Goal: Task Accomplishment & Management: Use online tool/utility

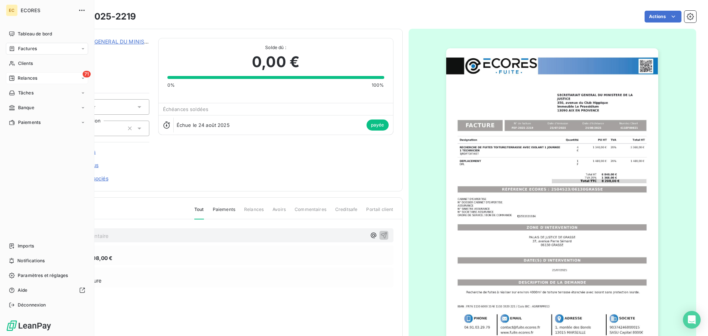
click at [17, 78] on div "Relances" at bounding box center [23, 78] width 28 height 7
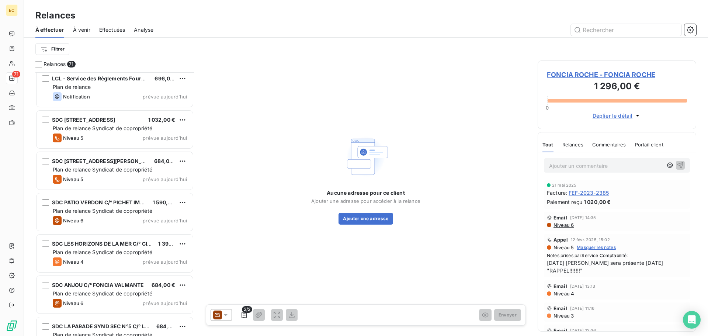
scroll to position [2668, 0]
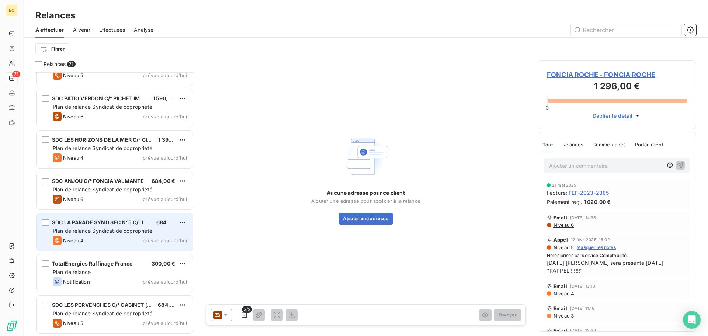
click at [111, 230] on span "Plan de relance Syndicat de copropriété" at bounding box center [103, 230] width 100 height 6
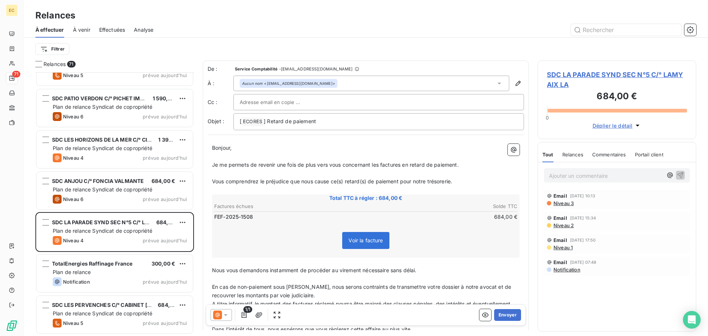
click at [565, 73] on span "SDC LA PARADE SYND SEC N°5 C/° LAMY AIX LA" at bounding box center [617, 80] width 140 height 20
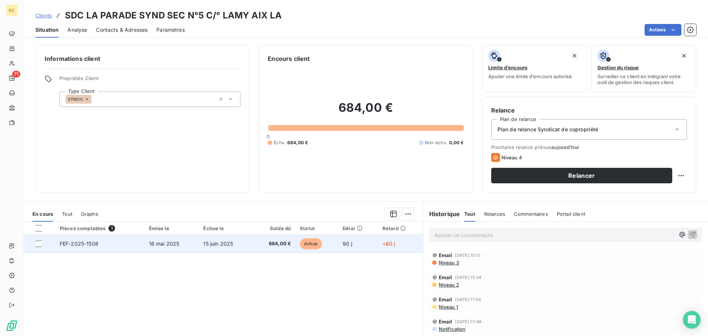
click at [167, 246] on span "16 mai 2025" at bounding box center [164, 243] width 31 height 6
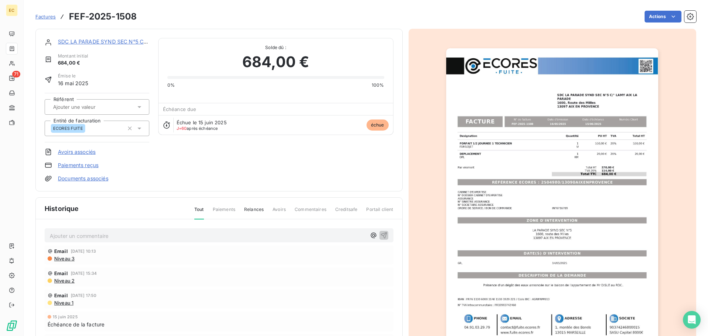
click at [546, 185] on img "button" at bounding box center [552, 198] width 212 height 300
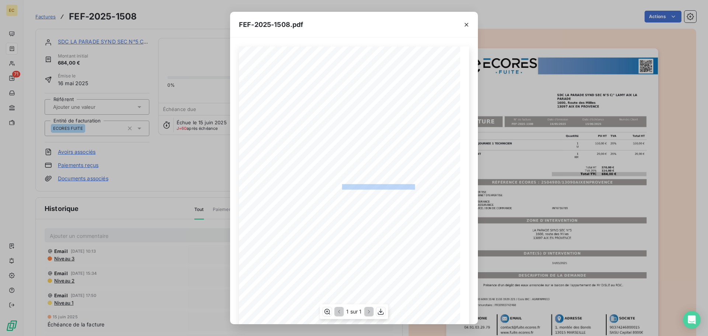
drag, startPoint x: 412, startPoint y: 186, endPoint x: 338, endPoint y: 187, distance: 74.5
click at [338, 187] on span "RÉFÉRENCE ECORES : 2504980/13090AIXENPROVENCE" at bounding box center [354, 186] width 126 height 4
copy span "2504980/13090AIXENPROVENC"
click at [463, 24] on icon "button" at bounding box center [466, 24] width 7 height 7
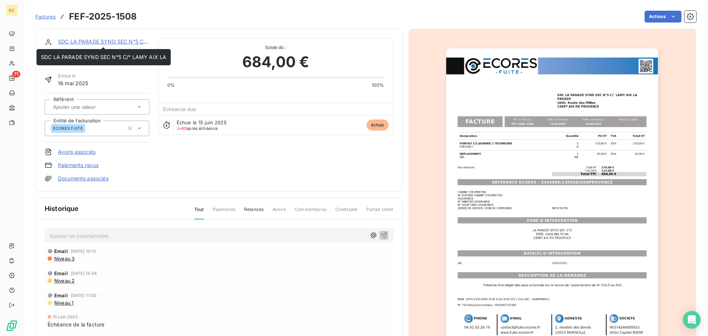
click at [93, 44] on link "SDC LA PARADE SYND SEC N°5 C/° LAMY AIX LA" at bounding box center [120, 41] width 125 height 6
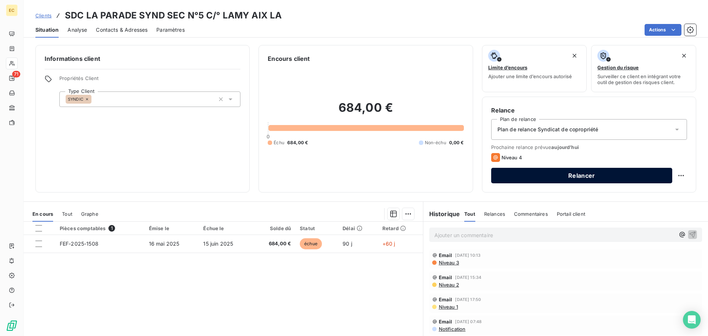
click at [581, 175] on button "Relancer" at bounding box center [581, 175] width 181 height 15
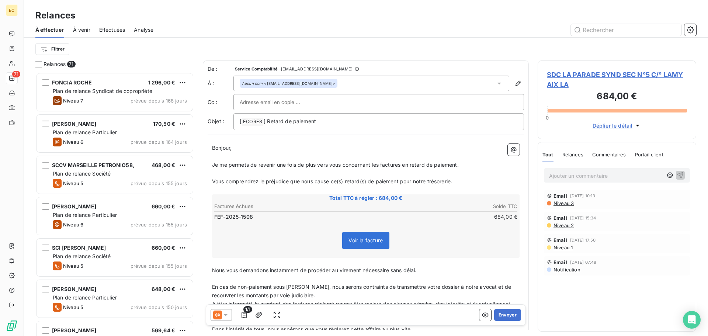
scroll to position [258, 153]
click at [288, 105] on input "text" at bounding box center [279, 102] width 79 height 11
paste input "[EMAIL_ADDRESS][DOMAIN_NAME]"
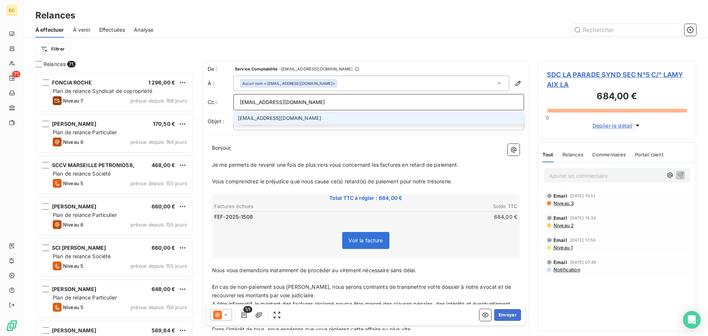
type input "[EMAIL_ADDRESS][DOMAIN_NAME]"
click at [281, 118] on li "[EMAIL_ADDRESS][DOMAIN_NAME]" at bounding box center [378, 118] width 290 height 13
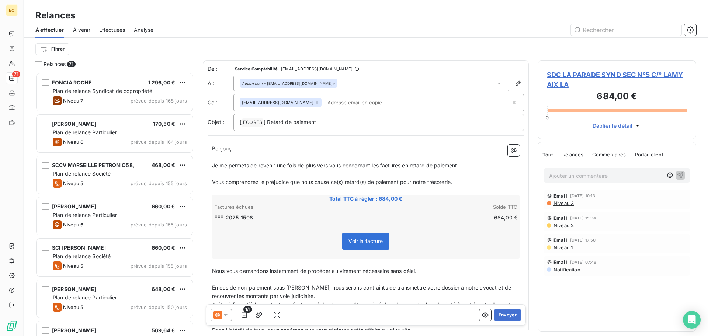
click at [315, 101] on icon at bounding box center [317, 102] width 4 height 4
paste input "[EMAIL_ADDRESS][DOMAIN_NAME]"
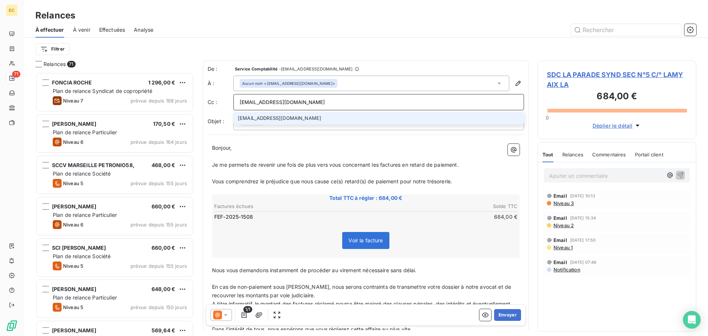
type input "[EMAIL_ADDRESS][DOMAIN_NAME]"
click at [282, 116] on li "[EMAIL_ADDRESS][DOMAIN_NAME]" at bounding box center [378, 118] width 290 height 13
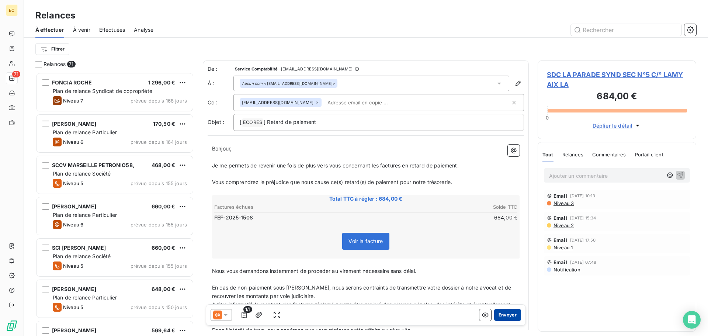
click at [501, 313] on button "Envoyer" at bounding box center [507, 315] width 27 height 12
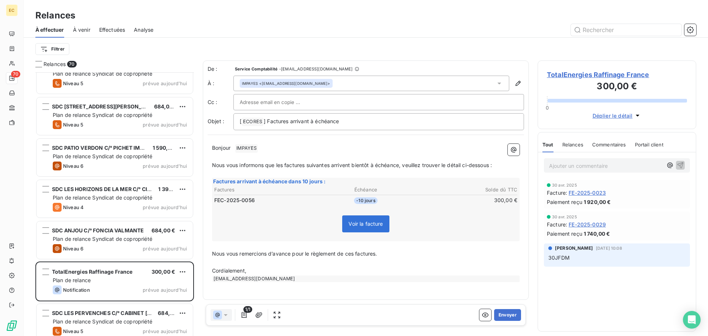
scroll to position [2627, 0]
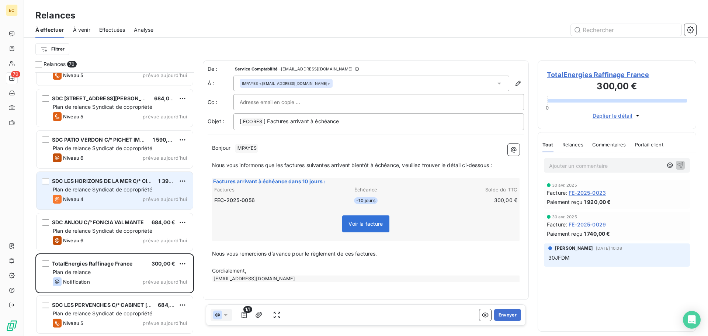
click at [108, 199] on div "Niveau 4 prévue aujourd’hui" at bounding box center [120, 199] width 134 height 9
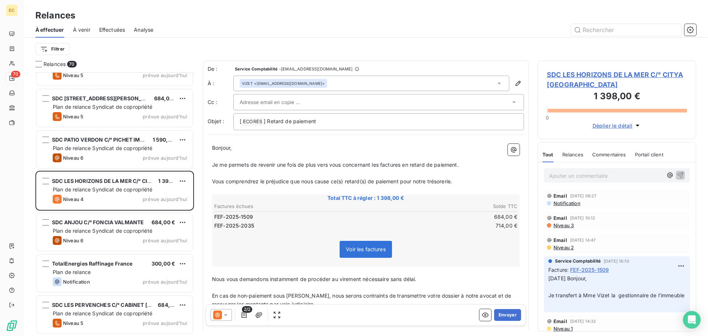
click at [566, 74] on span "SDC LES HORIZONS DE LA MER C/° CITYA [GEOGRAPHIC_DATA]" at bounding box center [617, 80] width 140 height 20
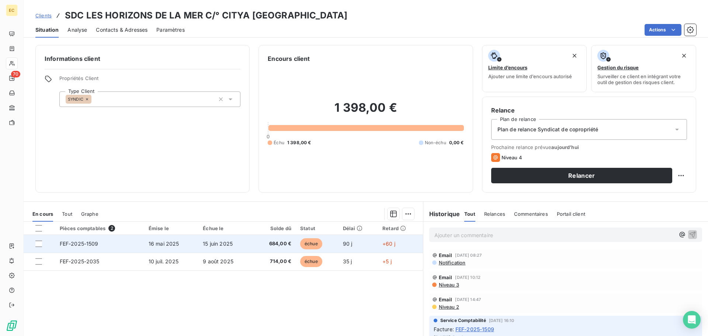
click at [124, 243] on td "FEF-2025-1509" at bounding box center [99, 244] width 89 height 18
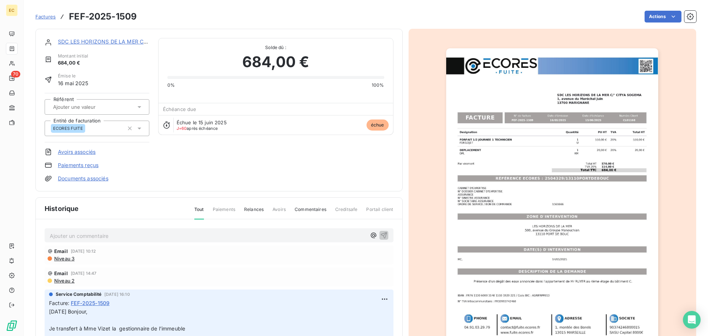
click at [544, 184] on img "button" at bounding box center [552, 198] width 212 height 300
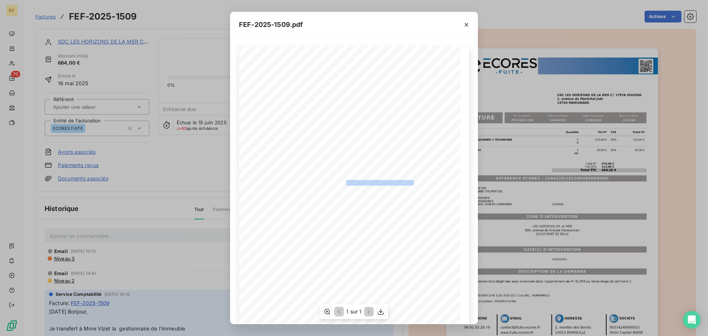
drag, startPoint x: 409, startPoint y: 182, endPoint x: 343, endPoint y: 184, distance: 66.0
click at [343, 184] on span "RÉFÉRENCE ECORES : 2504329/13110PORTDEBOUC" at bounding box center [354, 182] width 119 height 4
copy span "2504329/13110PORTDEBOUC"
click at [465, 24] on icon "button" at bounding box center [466, 24] width 7 height 7
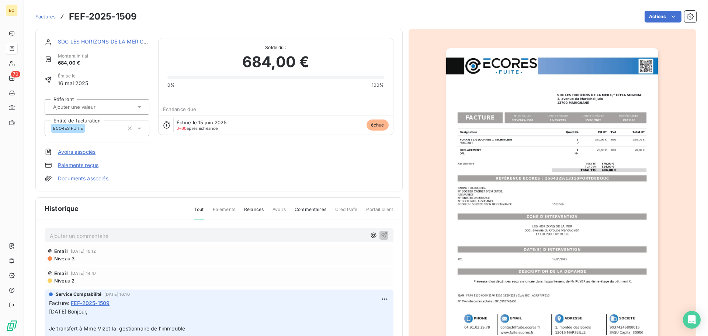
click at [111, 41] on link "SDC LES HORIZONS DE LA MER C/° CITYA [GEOGRAPHIC_DATA]" at bounding box center [139, 41] width 162 height 6
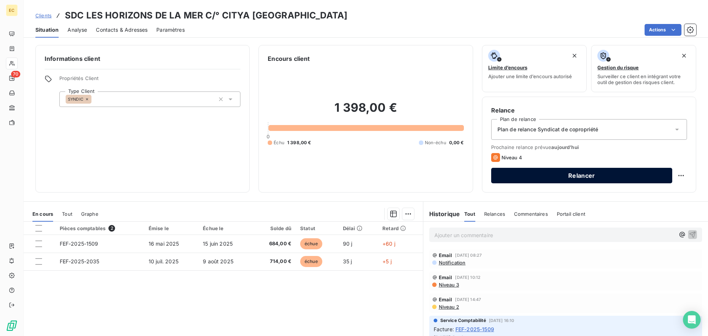
click at [528, 174] on button "Relancer" at bounding box center [581, 175] width 181 height 15
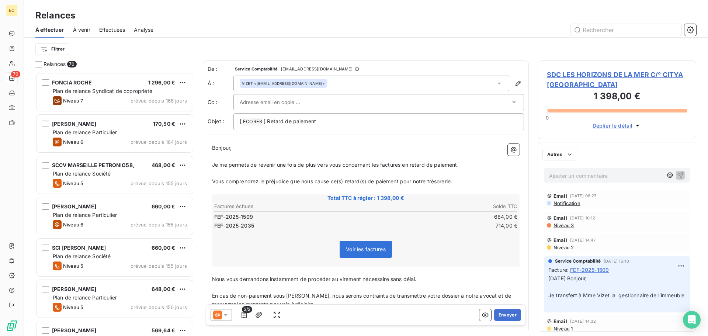
scroll to position [258, 153]
click at [273, 104] on input "text" at bounding box center [279, 102] width 79 height 11
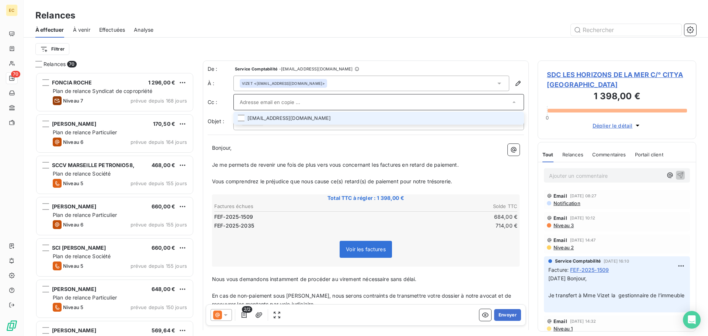
paste input "[EMAIL_ADDRESS][DOMAIN_NAME]"
type input "[EMAIL_ADDRESS][DOMAIN_NAME]"
click at [267, 119] on li "[EMAIL_ADDRESS][DOMAIN_NAME]" at bounding box center [378, 118] width 290 height 13
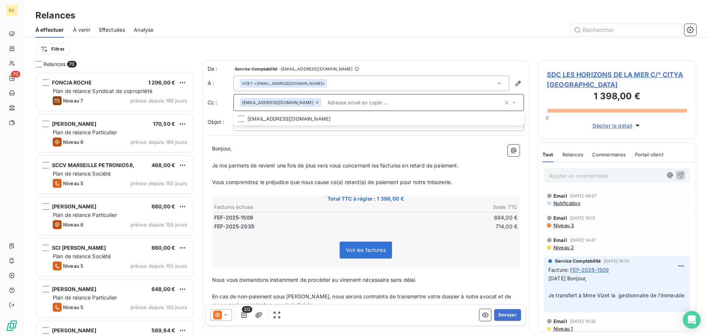
click at [376, 156] on p "﻿" at bounding box center [365, 157] width 307 height 8
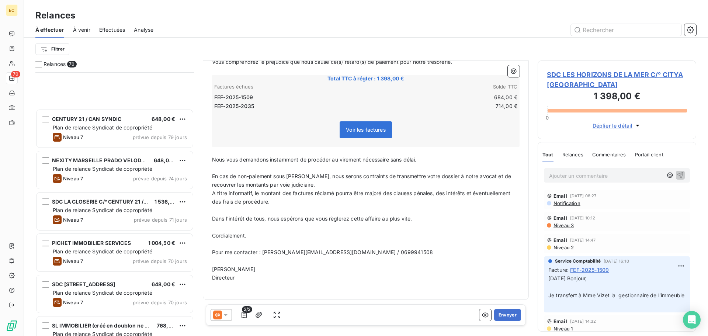
scroll to position [738, 0]
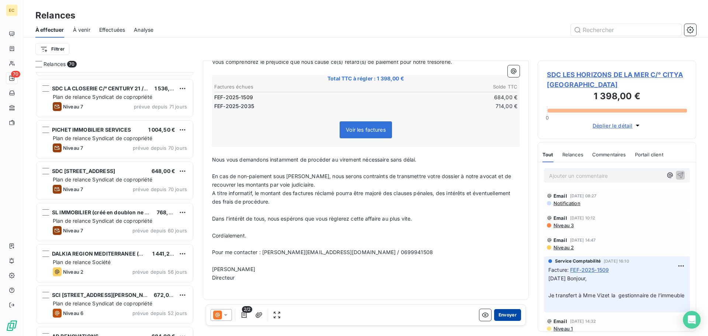
click at [504, 317] on button "Envoyer" at bounding box center [507, 315] width 27 height 12
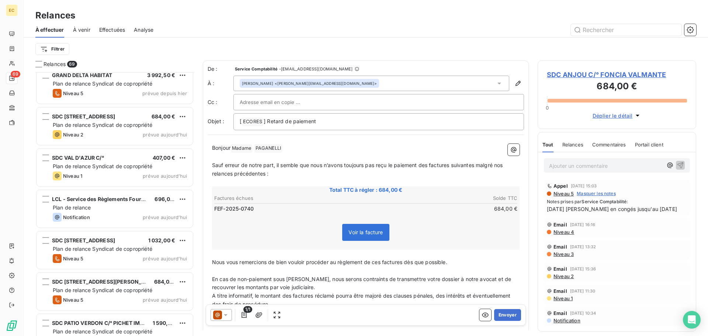
scroll to position [2438, 0]
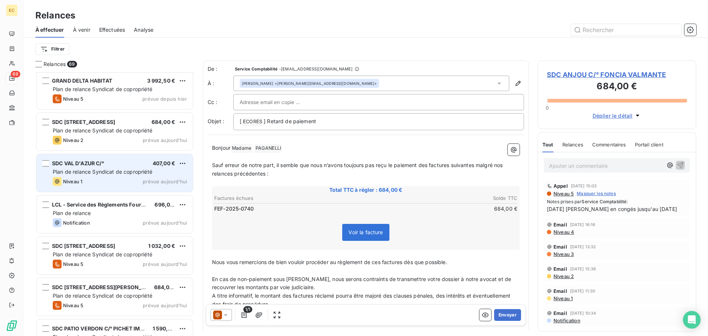
click at [96, 161] on span "SDC VAL D'AZUR C/°" at bounding box center [78, 163] width 52 height 6
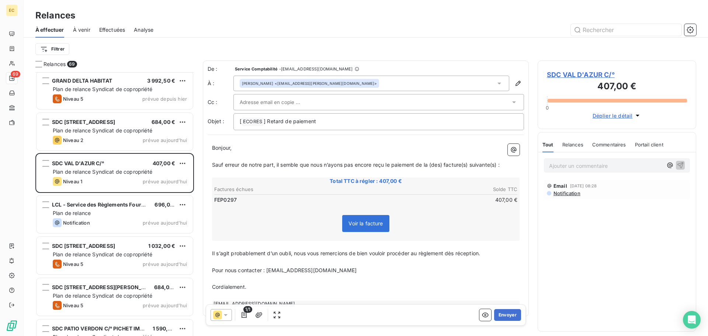
scroll to position [17, 0]
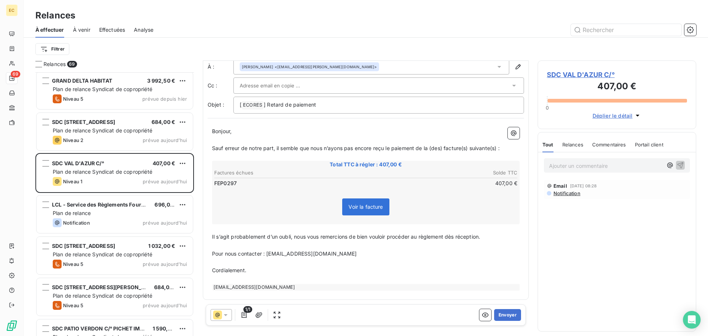
click at [297, 86] on input "text" at bounding box center [279, 85] width 79 height 11
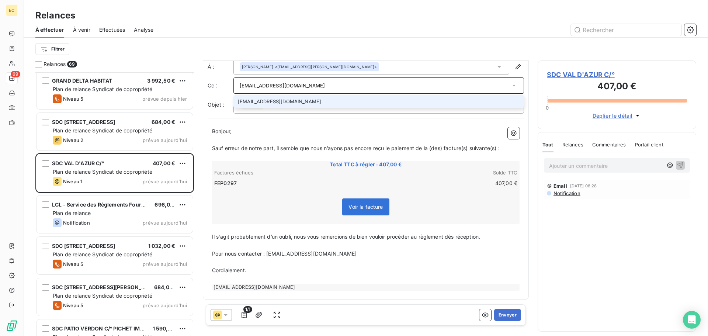
type input "[EMAIL_ADDRESS][DOMAIN_NAME]"
click at [281, 105] on li "[EMAIL_ADDRESS][DOMAIN_NAME]" at bounding box center [378, 101] width 290 height 13
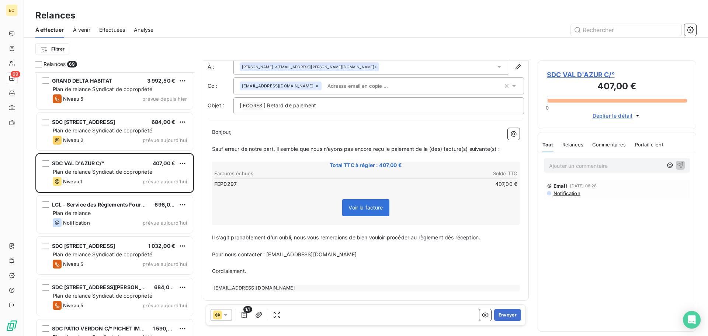
click at [297, 207] on div "Voir la facture" at bounding box center [365, 209] width 305 height 32
click at [496, 314] on button "Envoyer" at bounding box center [507, 315] width 27 height 12
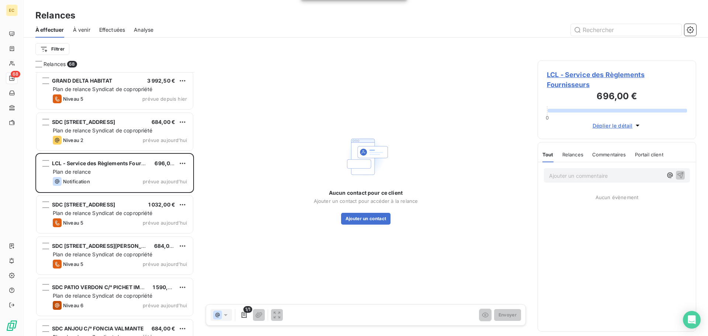
click at [571, 77] on span "LCL - Service des Règlements Fournisseurs" at bounding box center [617, 80] width 140 height 20
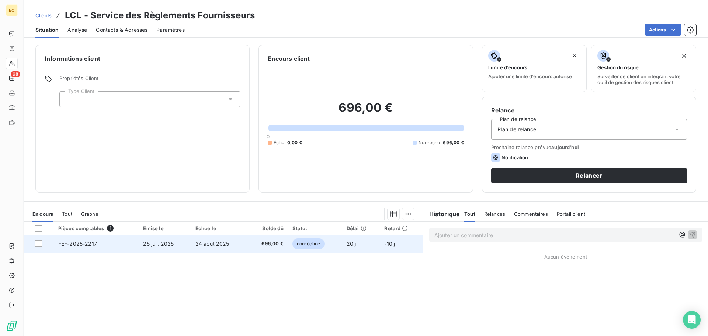
click at [117, 248] on td "FEF-2025-2217" at bounding box center [96, 244] width 85 height 18
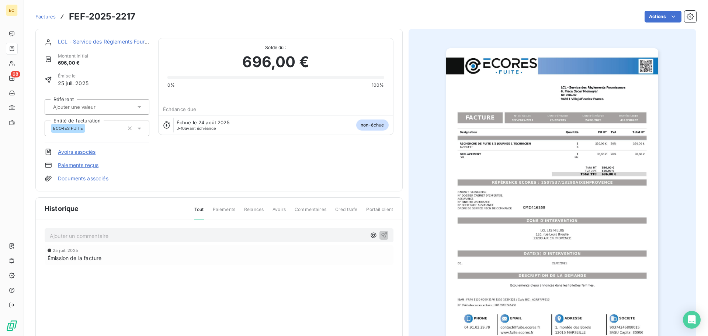
click at [528, 192] on img "button" at bounding box center [552, 198] width 212 height 300
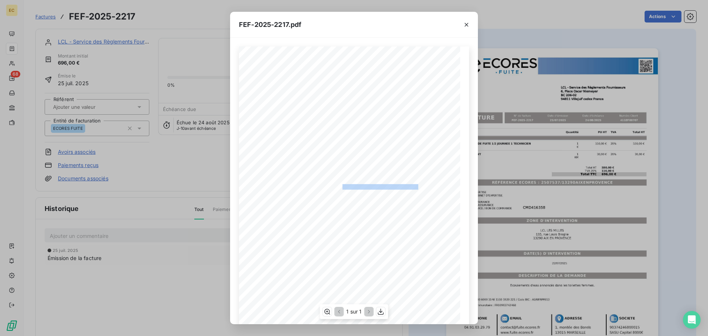
drag, startPoint x: 413, startPoint y: 186, endPoint x: 338, endPoint y: 186, distance: 74.5
click at [338, 186] on span "RÉFÉRENCE ECORES : 2507537/13290AIXENPROVENCE" at bounding box center [354, 186] width 127 height 4
copy span "2507537/13290AIXENPROVENCE"
click at [466, 25] on icon "button" at bounding box center [466, 25] width 4 height 4
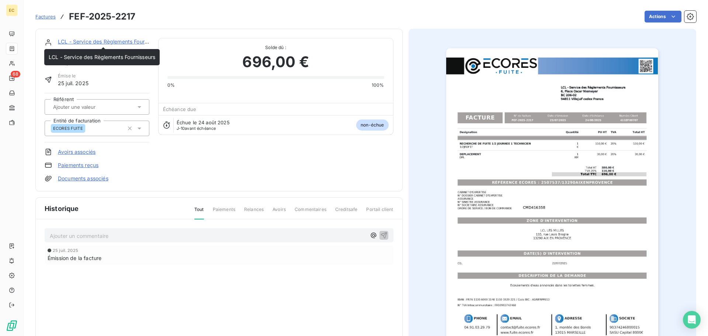
click at [104, 42] on link "LCL - Service des Règlements Fournisseurs" at bounding box center [111, 41] width 107 height 6
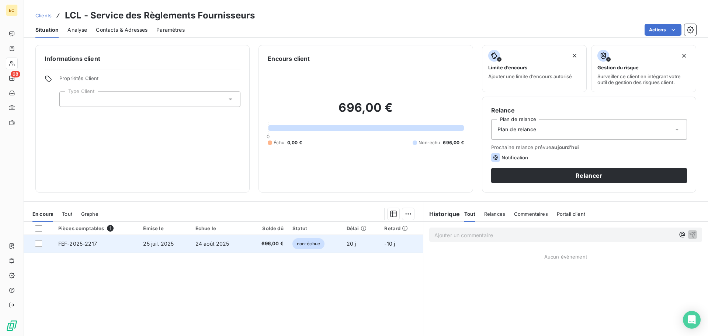
click at [140, 245] on td "25 juil. 2025" at bounding box center [165, 244] width 52 height 18
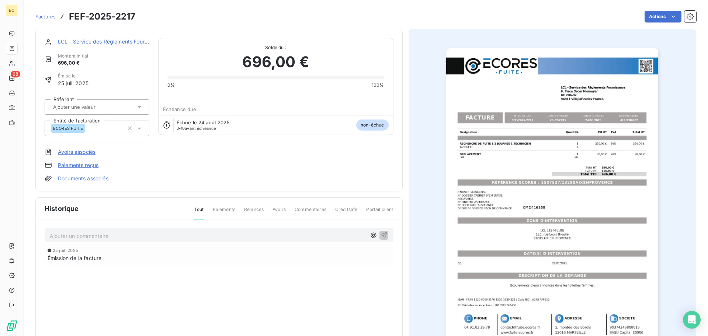
click at [97, 41] on link "LCL - Service des Règlements Fournisseurs" at bounding box center [111, 41] width 107 height 6
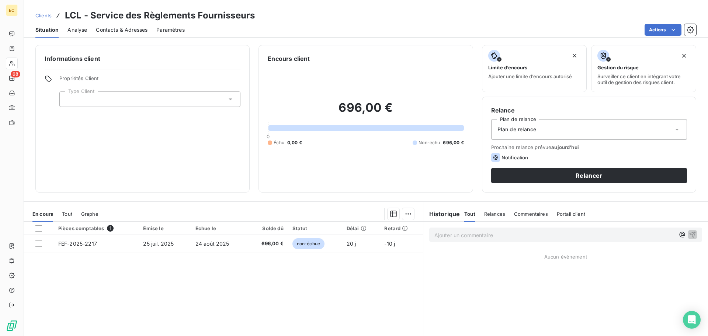
click at [140, 31] on span "Contacts & Adresses" at bounding box center [122, 29] width 52 height 7
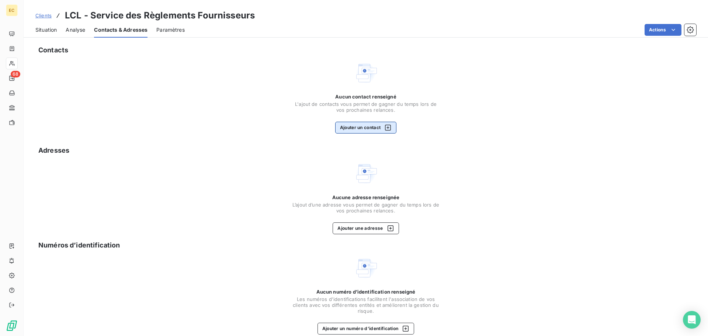
click at [346, 128] on button "Ajouter un contact" at bounding box center [366, 128] width 62 height 12
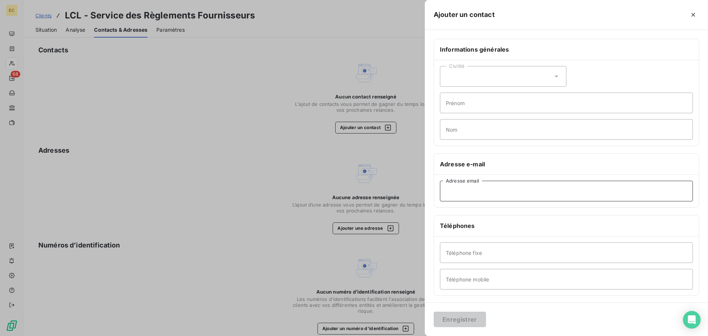
paste input "[PERSON_NAME][EMAIL_ADDRESS][DOMAIN_NAME]"
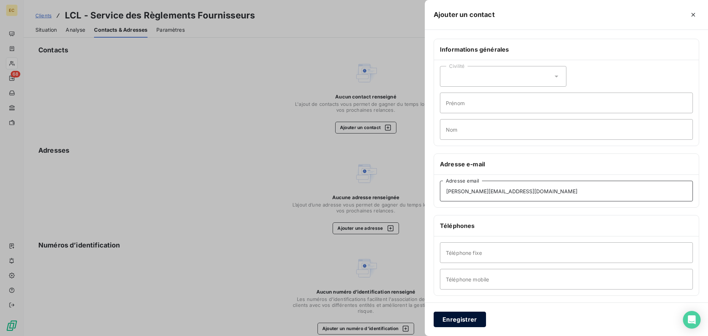
type input "[PERSON_NAME][EMAIL_ADDRESS][DOMAIN_NAME]"
click at [468, 319] on button "Enregistrer" at bounding box center [459, 318] width 52 height 15
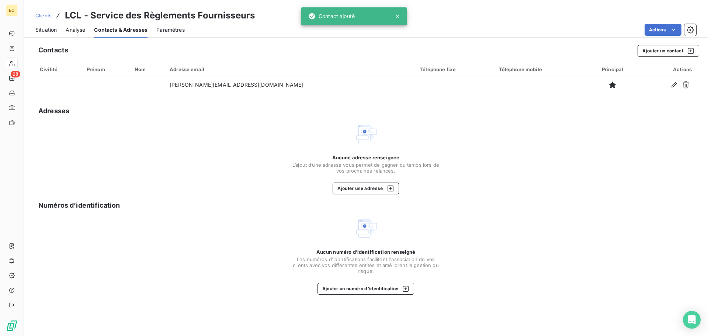
click at [49, 30] on span "Situation" at bounding box center [45, 29] width 21 height 7
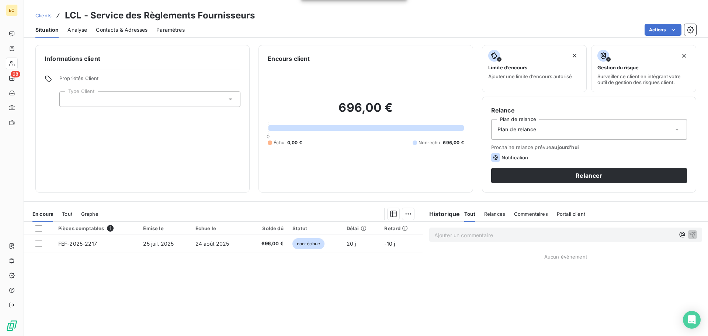
click at [229, 98] on icon at bounding box center [231, 99] width 4 height 2
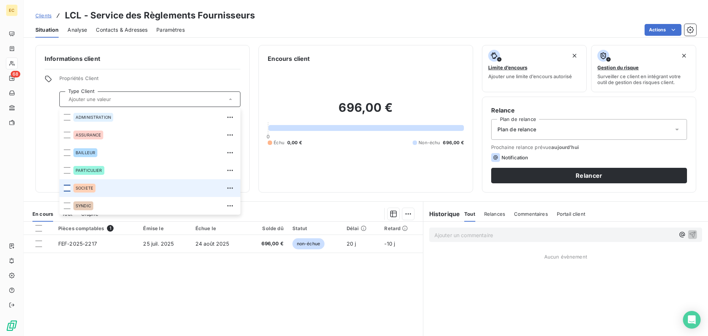
click at [65, 190] on div at bounding box center [67, 188] width 7 height 7
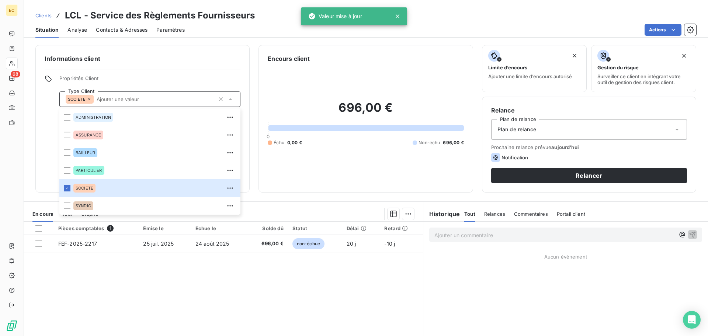
click at [673, 128] on icon at bounding box center [676, 129] width 7 height 7
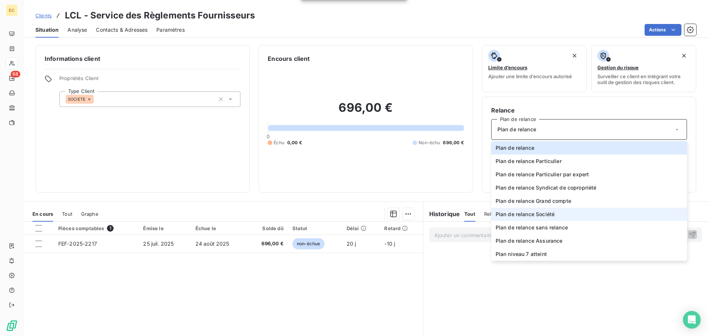
click at [544, 213] on span "Plan de relance Société" at bounding box center [524, 213] width 59 height 7
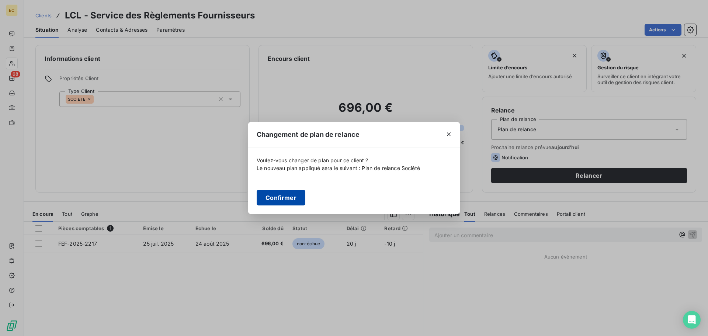
click at [272, 196] on button "Confirmer" at bounding box center [281, 197] width 49 height 15
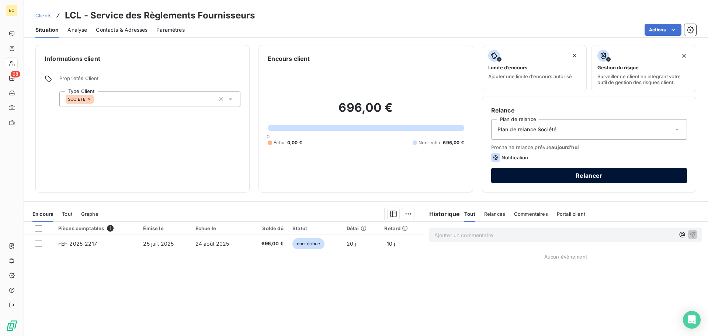
click at [558, 176] on button "Relancer" at bounding box center [589, 175] width 196 height 15
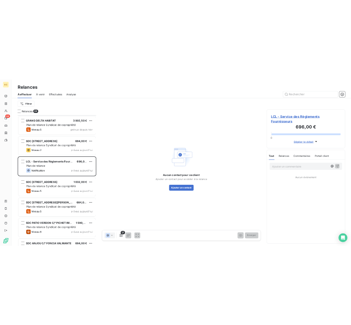
scroll to position [2397, 0]
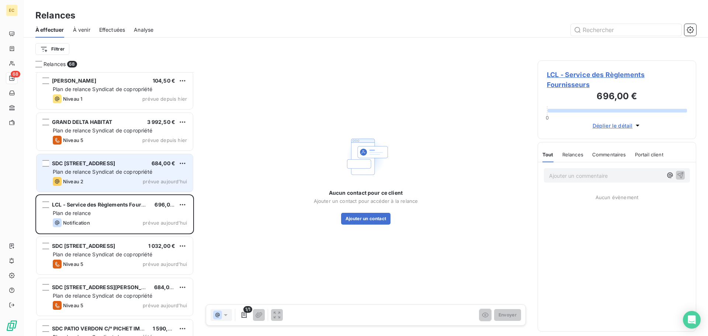
click at [126, 169] on span "Plan de relance Syndicat de copropriété" at bounding box center [103, 171] width 100 height 6
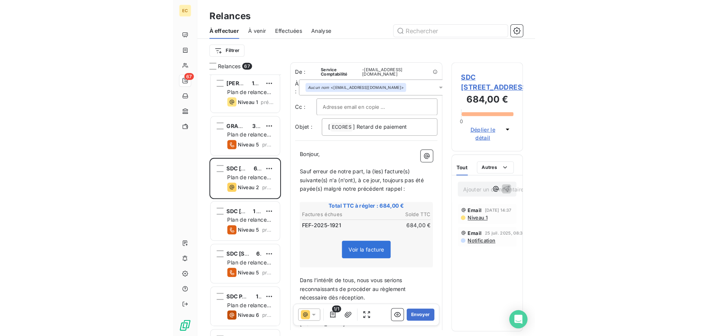
scroll to position [258, 153]
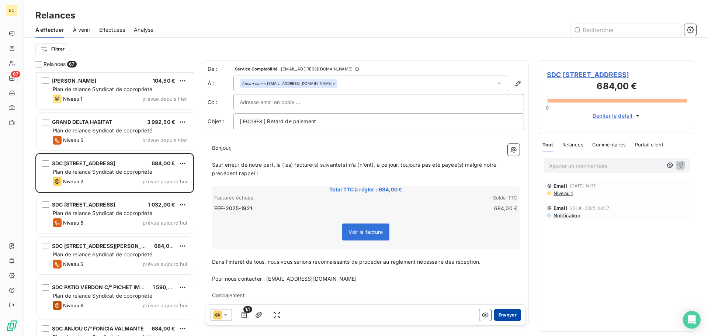
click at [501, 315] on button "Envoyer" at bounding box center [507, 315] width 27 height 12
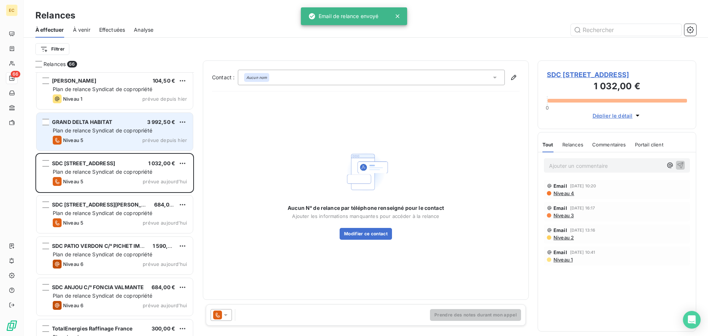
scroll to position [2360, 0]
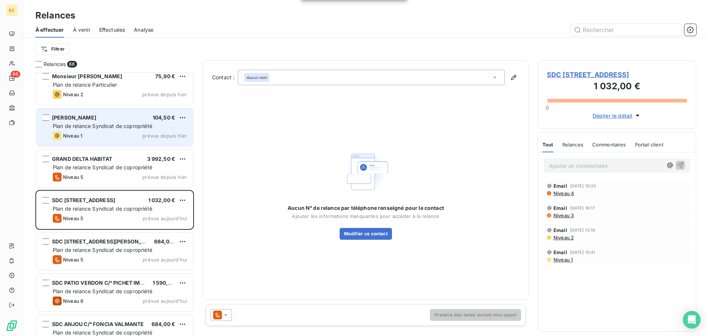
click at [94, 126] on span "Plan de relance Syndicat de copropriété" at bounding box center [103, 126] width 100 height 6
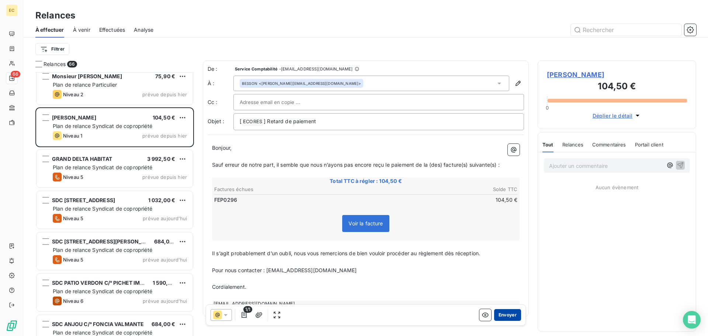
click at [500, 318] on button "Envoyer" at bounding box center [507, 315] width 27 height 12
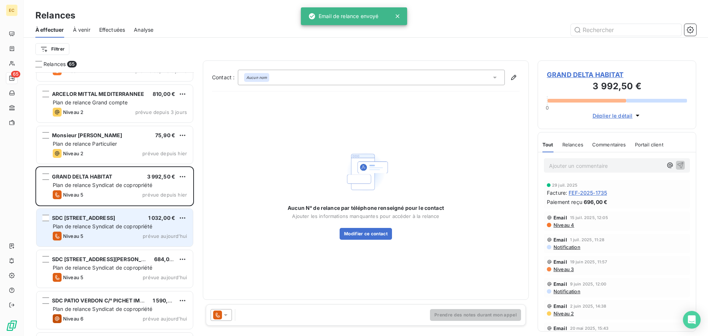
scroll to position [2286, 0]
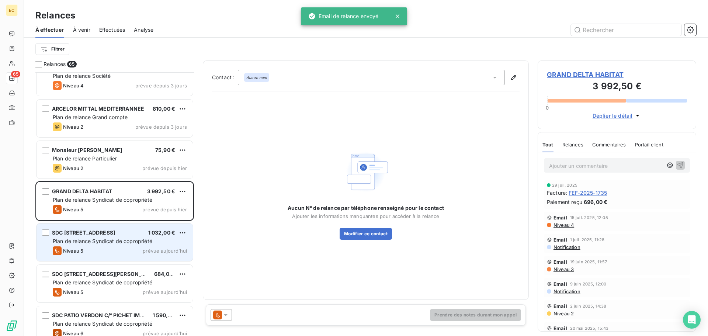
click at [81, 158] on span "Plan de relance Particulier" at bounding box center [85, 158] width 64 height 6
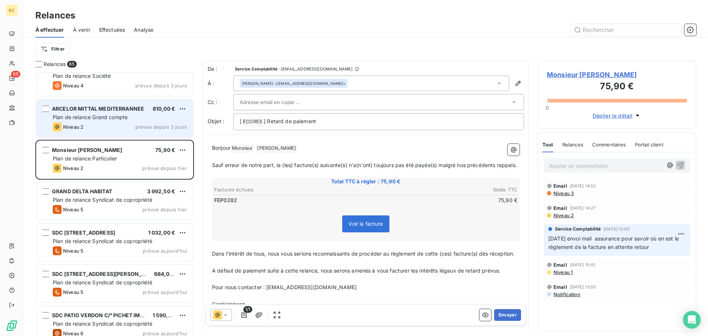
click at [112, 115] on span "Plan de relance Grand compte" at bounding box center [90, 117] width 75 height 6
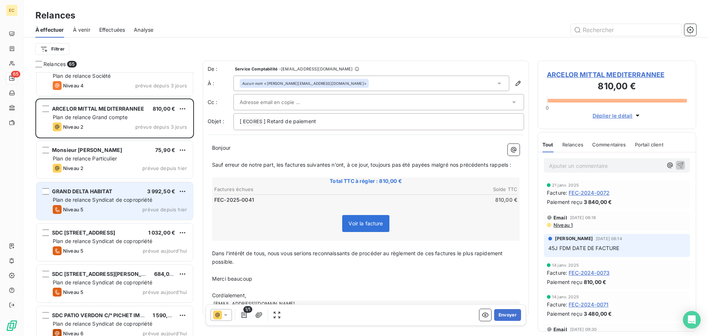
click at [121, 196] on div "Plan de relance Syndicat de copropriété" at bounding box center [120, 199] width 134 height 7
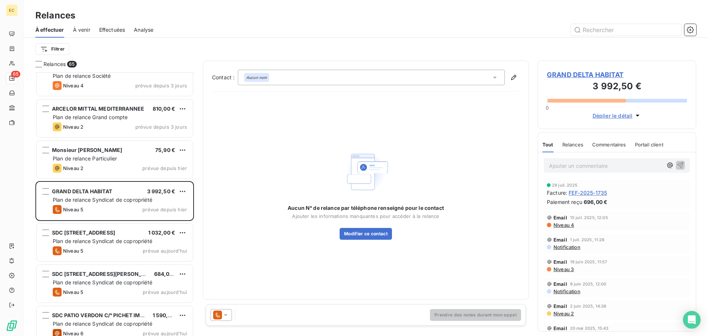
click at [571, 73] on span "GRAND DELTA HABITAT" at bounding box center [617, 75] width 140 height 10
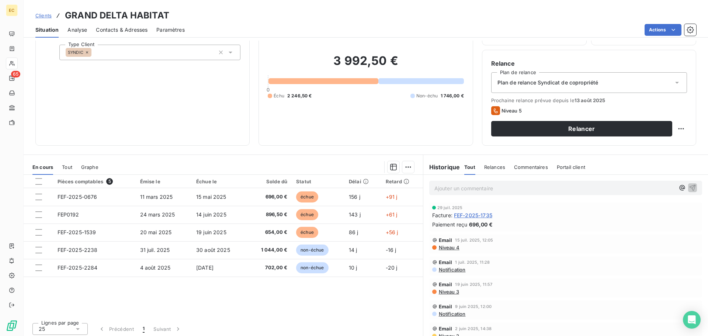
scroll to position [50, 0]
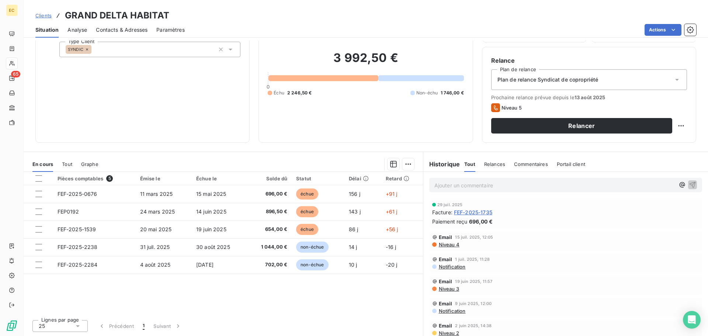
click at [441, 185] on p "Ajouter un commentaire ﻿" at bounding box center [554, 185] width 240 height 9
click at [541, 183] on p "[DATE] Renvoi de toutes ces factures à" at bounding box center [554, 185] width 240 height 8
click at [689, 185] on icon "button" at bounding box center [692, 184] width 6 height 6
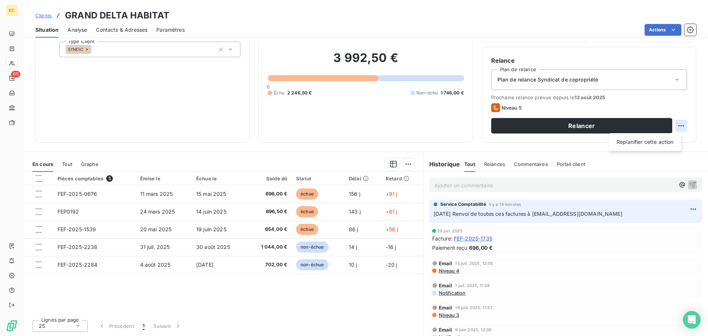
click at [672, 127] on html "EC 65 Clients GRAND DELTA HABITAT Situation Analyse Contacts & Adresses Paramèt…" at bounding box center [354, 168] width 708 height 336
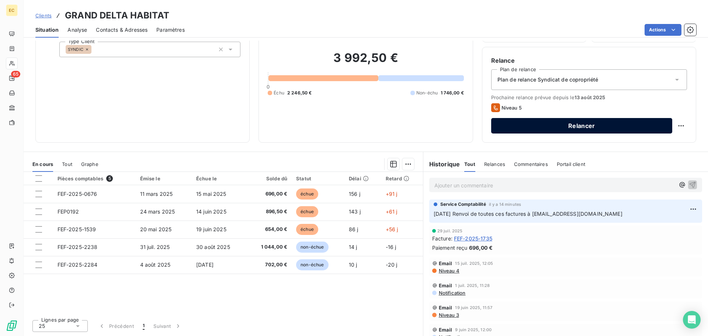
click at [550, 128] on html "EC 65 Clients GRAND DELTA HABITAT Situation Analyse Contacts & Adresses Paramèt…" at bounding box center [354, 168] width 708 height 336
click at [550, 128] on button "Relancer" at bounding box center [581, 125] width 181 height 15
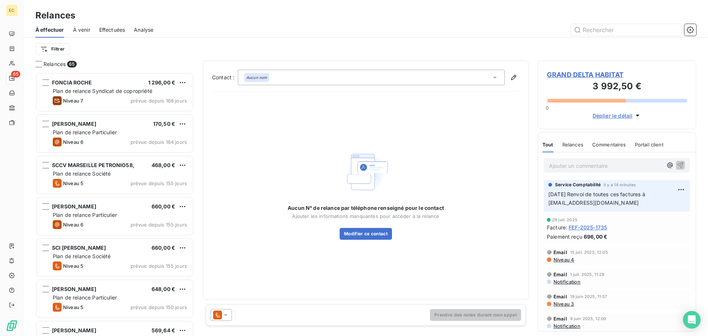
scroll to position [258, 153]
click at [227, 316] on icon at bounding box center [225, 314] width 7 height 7
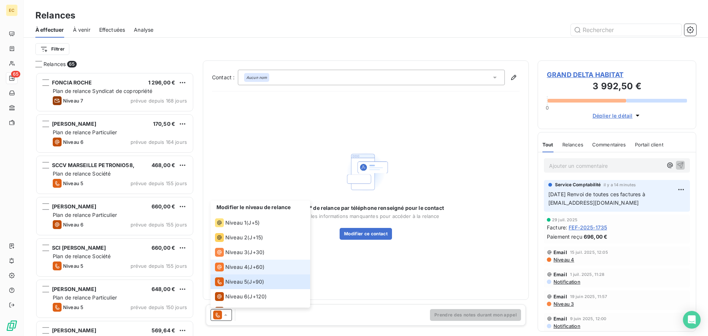
click at [235, 266] on span "Niveau 4" at bounding box center [236, 266] width 22 height 7
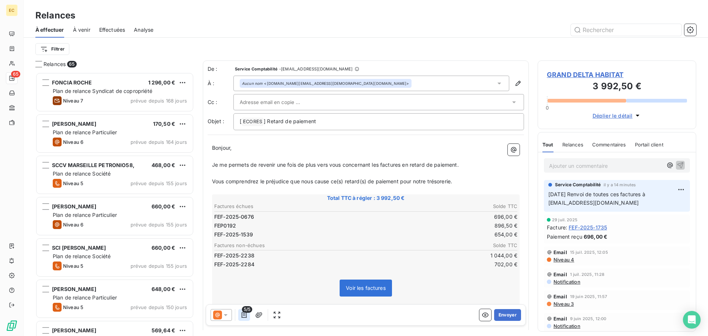
click at [245, 314] on icon "button" at bounding box center [243, 314] width 7 height 7
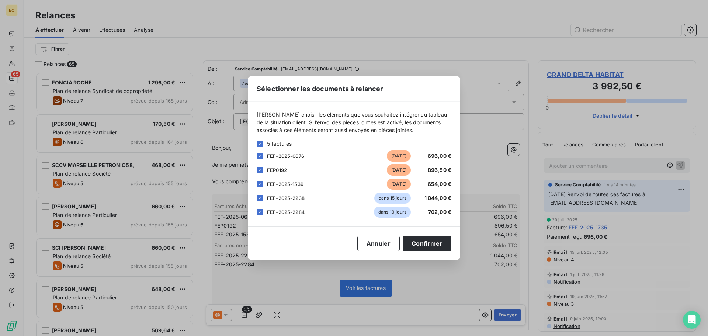
drag, startPoint x: 260, startPoint y: 212, endPoint x: 260, endPoint y: 202, distance: 10.3
click at [260, 211] on icon at bounding box center [260, 212] width 4 height 4
click at [260, 197] on icon at bounding box center [260, 198] width 4 height 4
click at [428, 239] on button "Confirmer" at bounding box center [427, 243] width 49 height 15
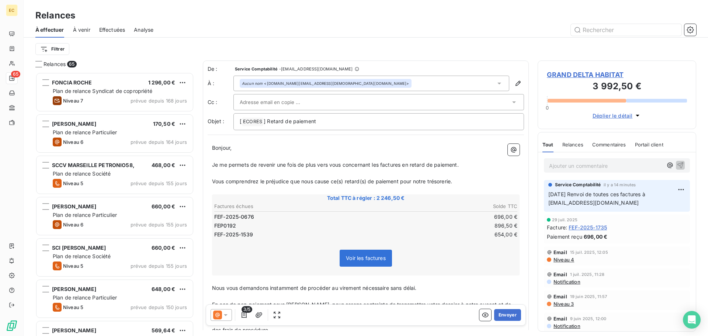
click at [578, 75] on span "GRAND DELTA HABITAT" at bounding box center [617, 75] width 140 height 10
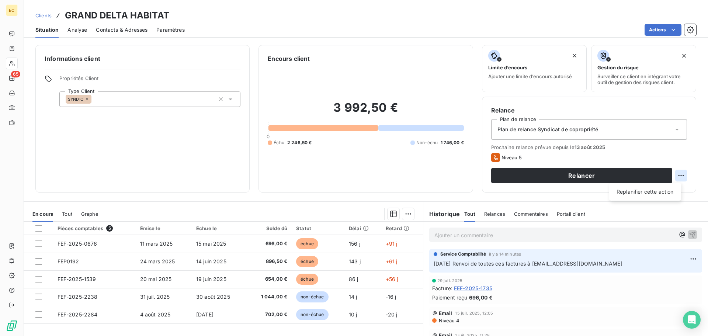
click at [676, 174] on html "EC 65 Clients GRAND DELTA HABITAT Situation Analyse Contacts & Adresses Paramèt…" at bounding box center [354, 168] width 708 height 336
click at [638, 195] on div "Replanifier cette action" at bounding box center [645, 192] width 66 height 12
select select "7"
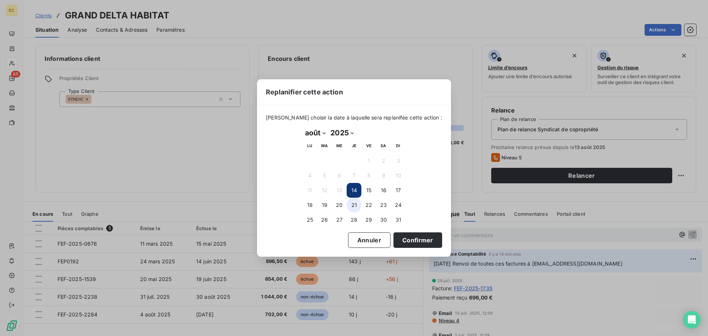
click at [352, 206] on button "21" at bounding box center [353, 205] width 15 height 15
click at [404, 237] on button "Confirmer" at bounding box center [417, 239] width 49 height 15
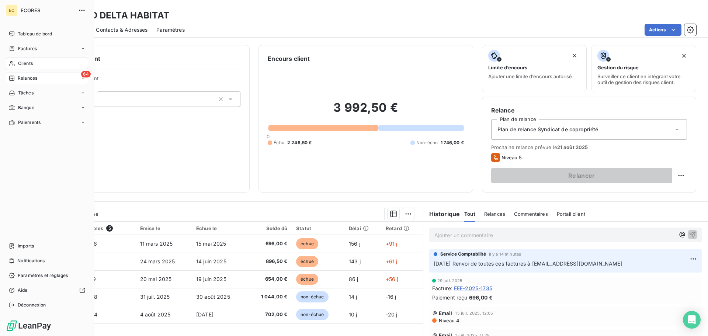
click at [27, 76] on span "Relances" at bounding box center [28, 78] width 20 height 7
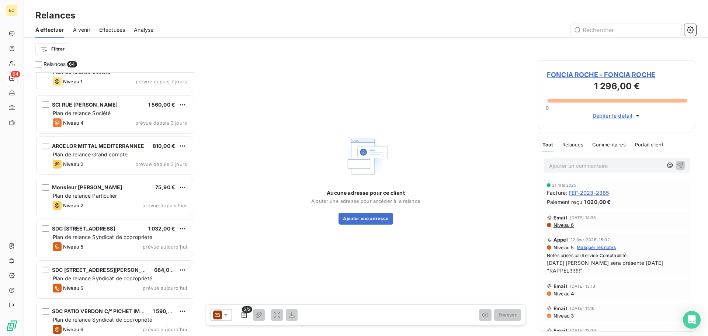
scroll to position [2212, 0]
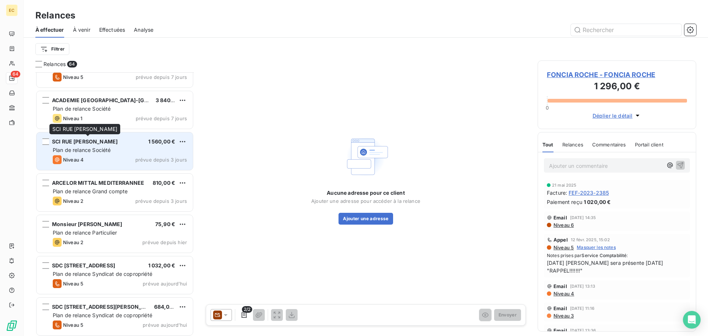
click at [87, 145] on div "SCI RUE [PERSON_NAME]" at bounding box center [85, 141] width 66 height 7
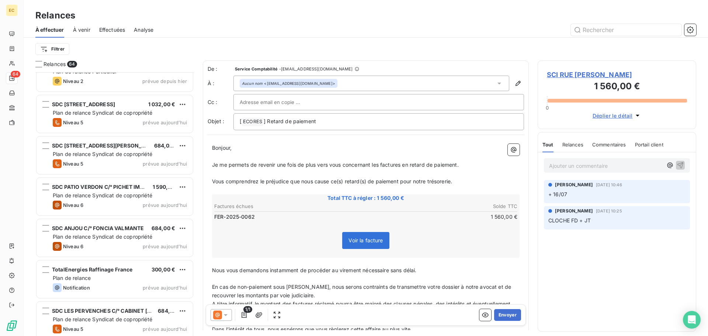
scroll to position [2379, 0]
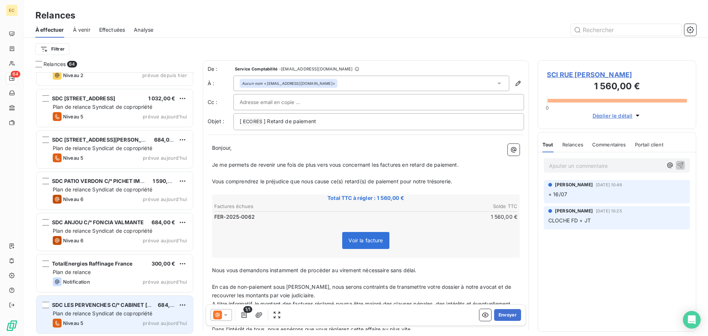
click at [110, 315] on span "Plan de relance Syndicat de copropriété" at bounding box center [103, 313] width 100 height 6
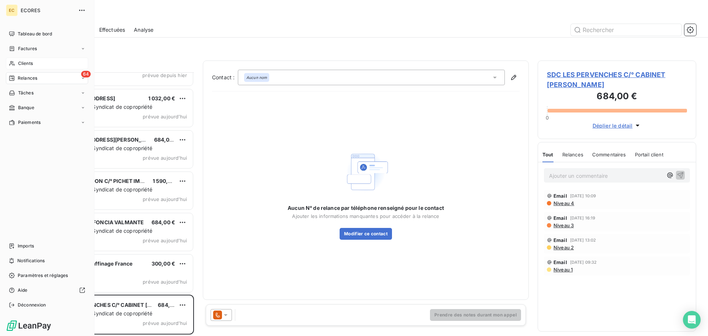
click at [22, 61] on span "Clients" at bounding box center [25, 63] width 15 height 7
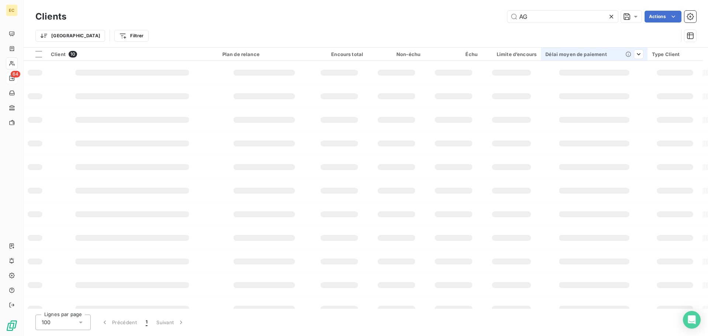
type input "A"
type input "somatrim"
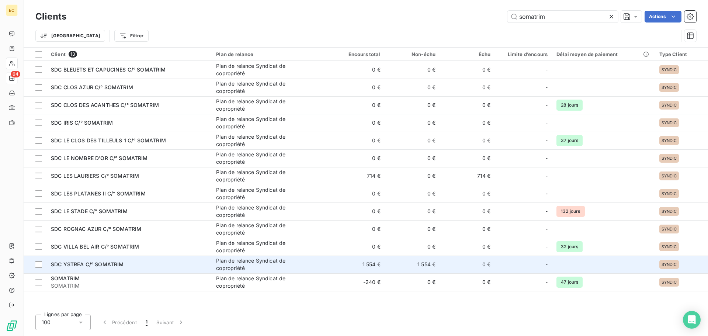
click at [132, 269] on td "SDC YSTREA C/° SOMATRIM" at bounding box center [128, 264] width 165 height 18
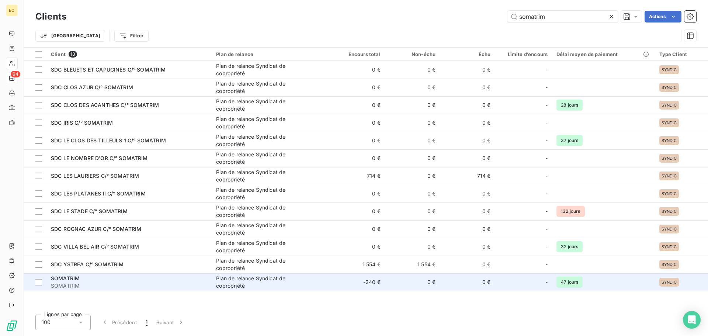
click at [133, 285] on span "SOMATRIM" at bounding box center [129, 285] width 156 height 7
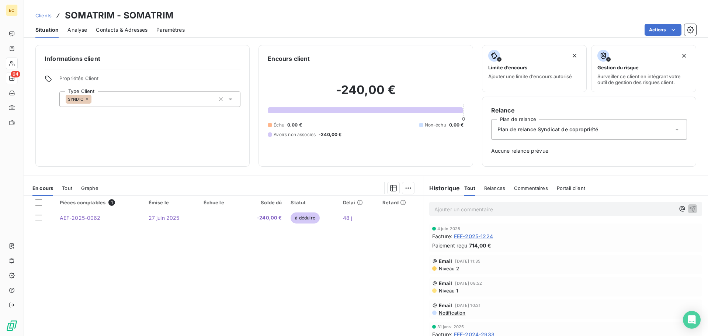
click at [468, 238] on span "FEF-2025-1224" at bounding box center [473, 236] width 39 height 8
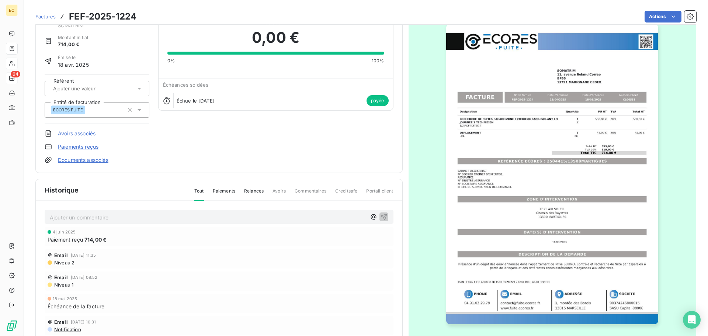
scroll to position [51, 0]
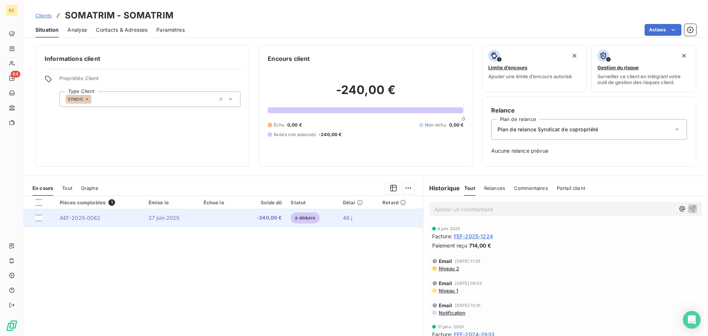
click at [78, 221] on td "AEF-2025-0062" at bounding box center [99, 218] width 89 height 18
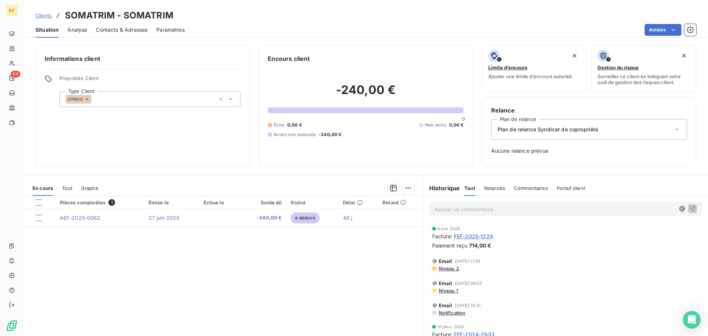
click at [42, 15] on span "Clients" at bounding box center [43, 16] width 16 height 6
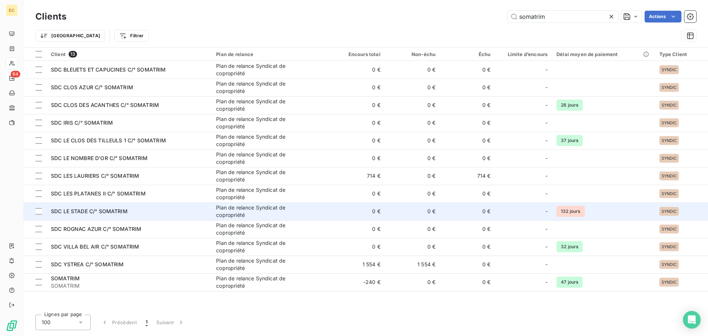
click at [94, 212] on span "SDC LE STADE C/° SOMATRIM" at bounding box center [89, 211] width 77 height 6
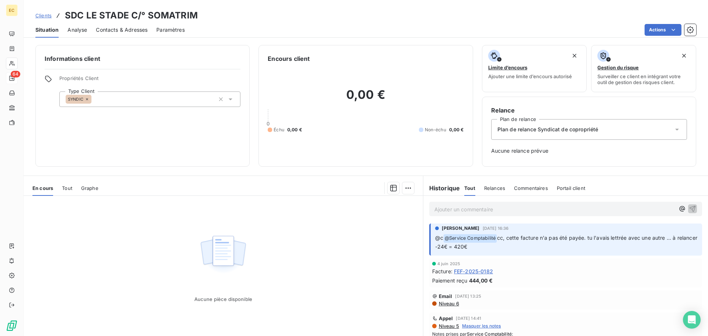
click at [471, 274] on span "FEF-2025-0182" at bounding box center [473, 271] width 39 height 8
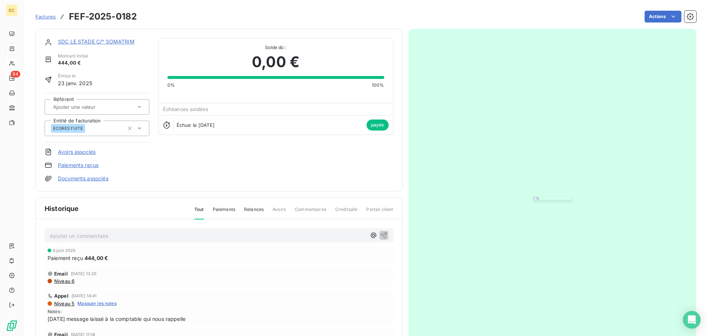
click at [74, 164] on link "Paiements reçus" at bounding box center [78, 164] width 41 height 7
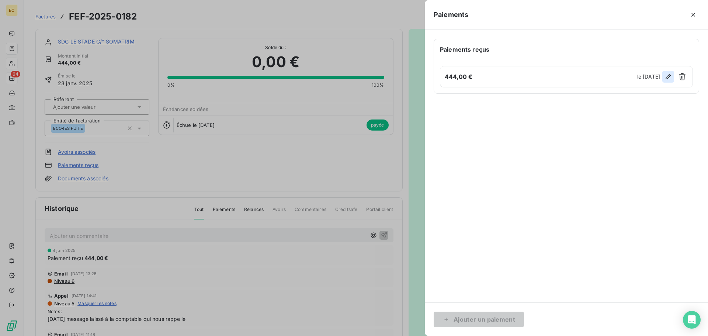
click at [668, 76] on icon "button" at bounding box center [667, 76] width 7 height 7
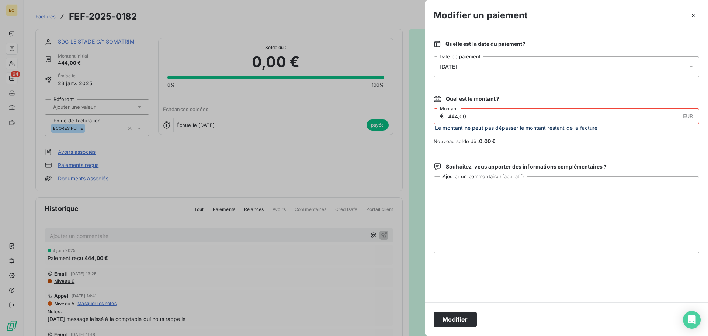
drag, startPoint x: 453, startPoint y: 116, endPoint x: 447, endPoint y: 116, distance: 5.9
click at [447, 116] on input "444,00" at bounding box center [563, 116] width 232 height 15
type input "24,00"
click at [540, 154] on div "Quelle est la date du paiement ? [DATE] Date de paiement Quel est le montant ? …" at bounding box center [566, 166] width 283 height 271
click at [468, 321] on button "Modifier" at bounding box center [454, 318] width 43 height 15
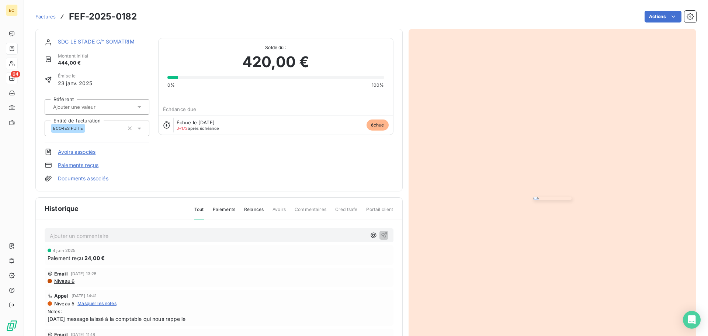
click at [96, 40] on link "SDC LE STADE C/° SOMATRIM" at bounding box center [96, 41] width 77 height 6
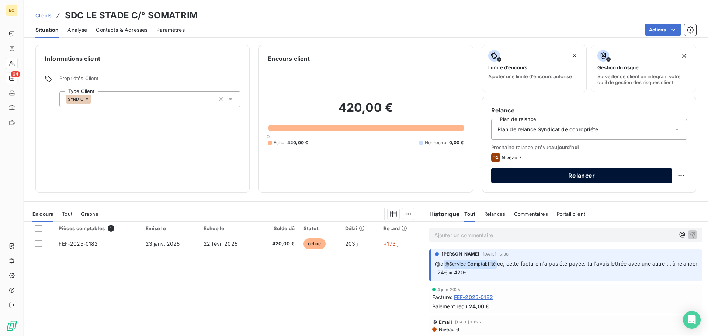
click at [542, 177] on button "Relancer" at bounding box center [581, 175] width 181 height 15
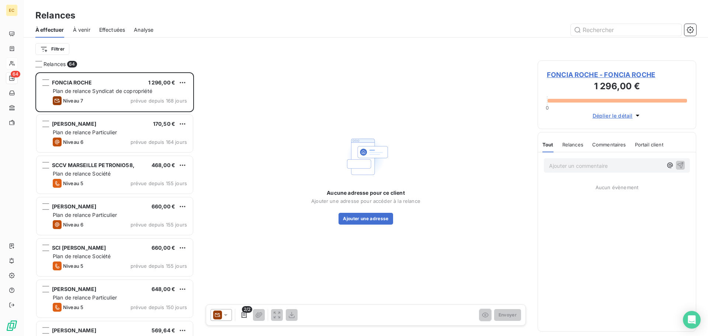
scroll to position [258, 153]
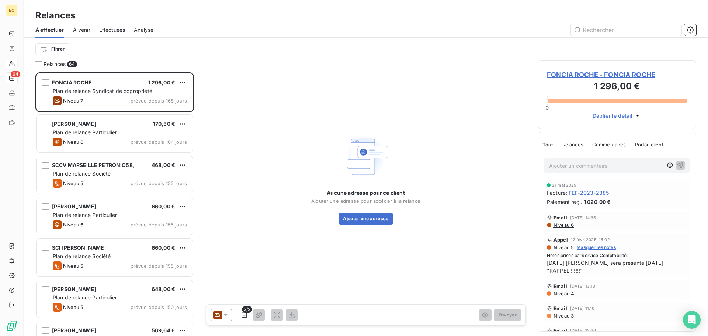
click at [225, 314] on icon at bounding box center [226, 315] width 4 height 2
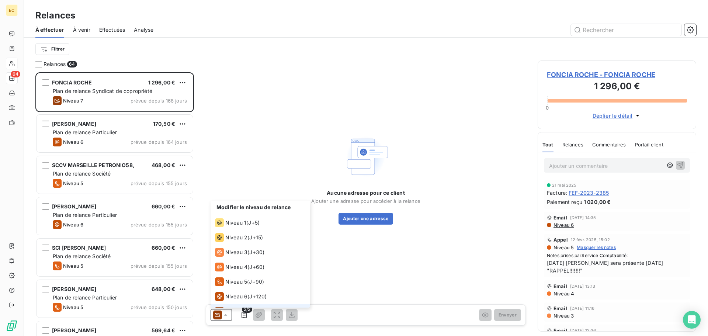
scroll to position [11, 0]
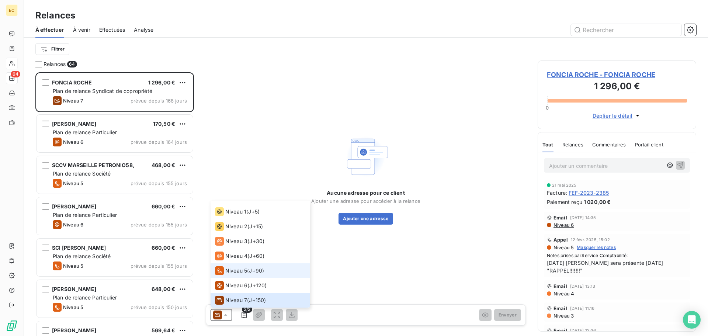
click at [229, 270] on span "Niveau 5" at bounding box center [236, 270] width 22 height 7
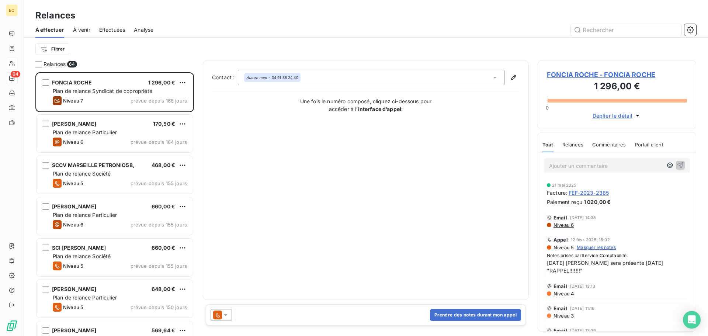
click at [579, 73] on span "FONCIA ROCHE - FONCIA ROCHE" at bounding box center [617, 75] width 140 height 10
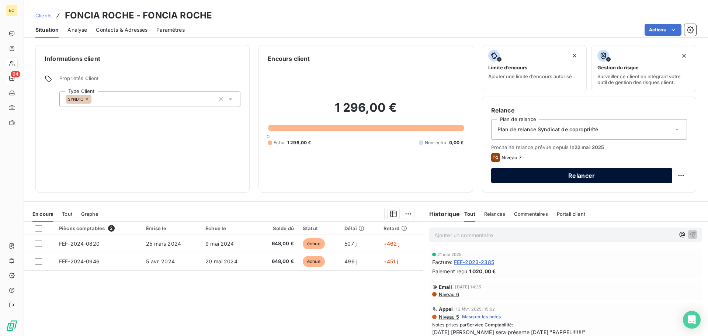
click at [627, 180] on button "Relancer" at bounding box center [581, 175] width 181 height 15
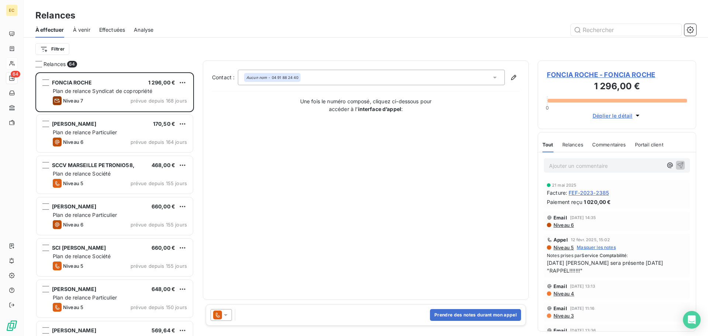
scroll to position [258, 153]
click at [608, 78] on span "FONCIA ROCHE - FONCIA ROCHE" at bounding box center [617, 75] width 140 height 10
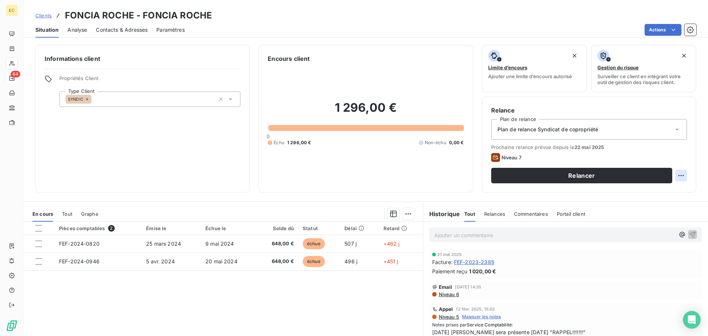
click at [678, 174] on html "EC 64 Clients FONCIA ROCHE - FONCIA ROCHE Situation Analyse Contacts & Adresses…" at bounding box center [354, 168] width 708 height 336
click at [654, 195] on div "Replanifier cette action" at bounding box center [645, 192] width 66 height 12
select select "7"
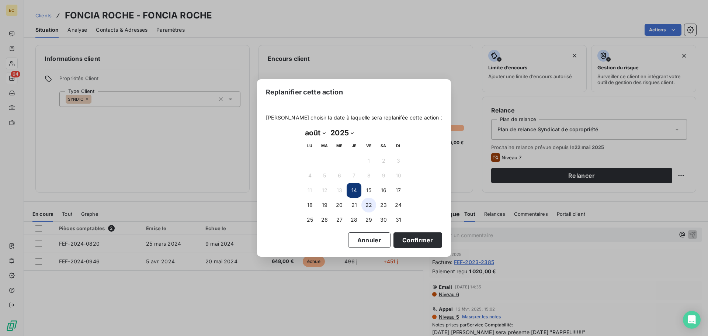
click at [368, 205] on button "22" at bounding box center [368, 205] width 15 height 15
click at [400, 237] on button "Confirmer" at bounding box center [417, 239] width 49 height 15
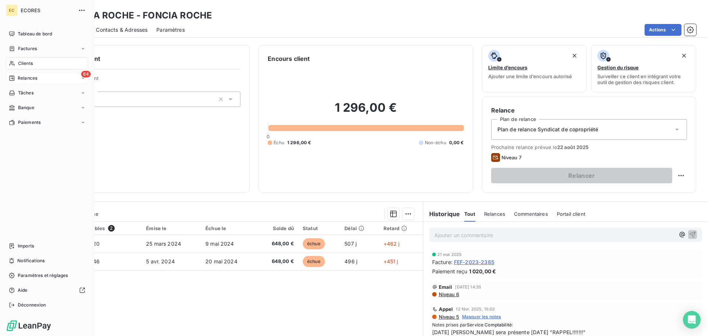
click at [20, 76] on span "Relances" at bounding box center [28, 78] width 20 height 7
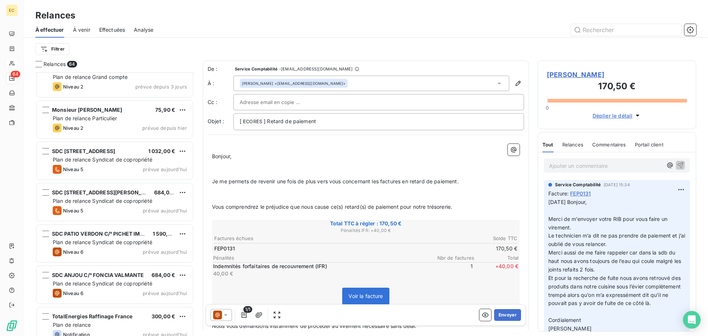
scroll to position [2379, 0]
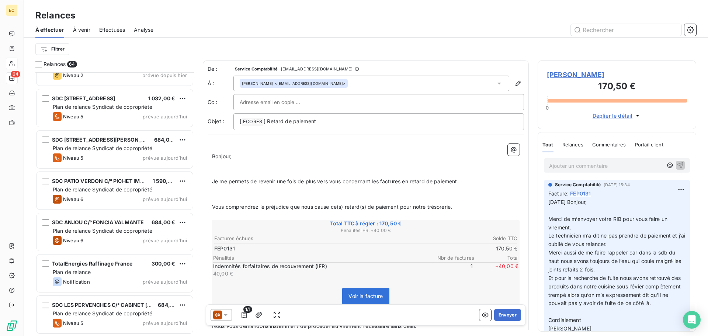
click at [225, 314] on icon at bounding box center [226, 315] width 4 height 2
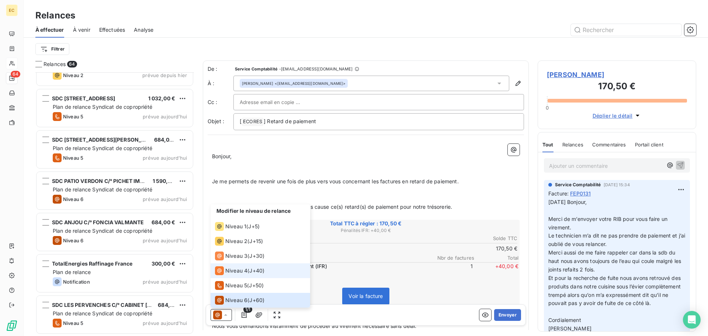
click at [228, 269] on span "Niveau 4" at bounding box center [236, 270] width 22 height 7
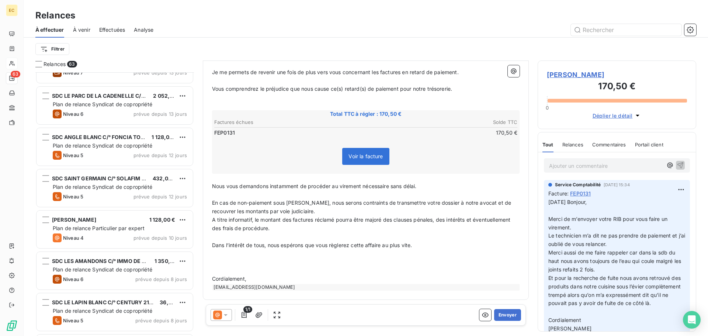
scroll to position [1859, 0]
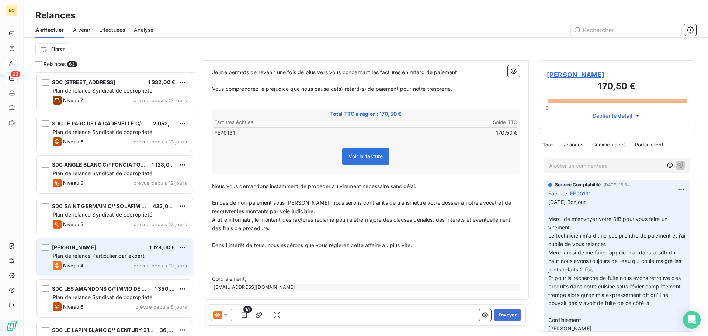
click at [98, 254] on span "Plan de relance Particulier par expert" at bounding box center [99, 255] width 92 height 6
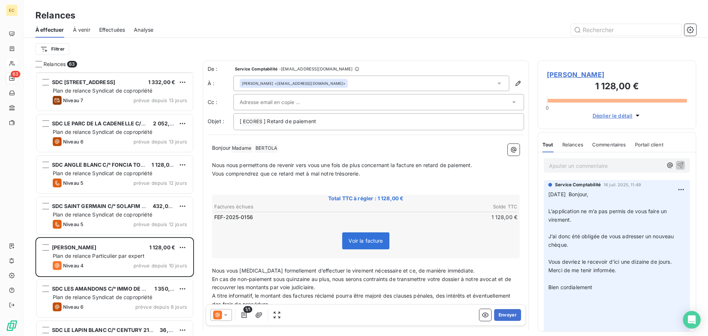
click at [564, 77] on span "[PERSON_NAME]" at bounding box center [617, 75] width 140 height 10
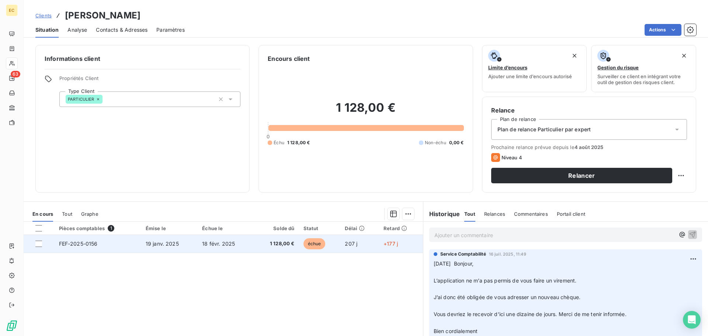
click at [226, 246] on span "18 févr. 2025" at bounding box center [218, 243] width 33 height 6
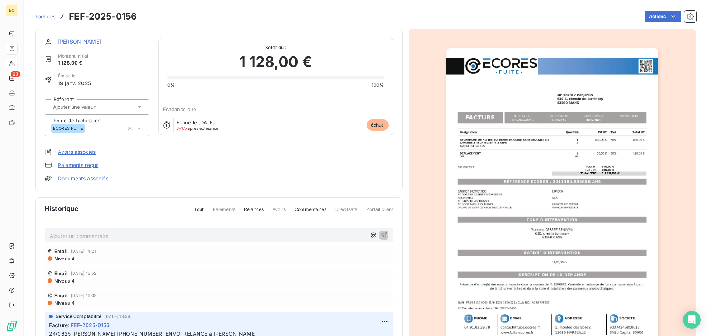
click at [564, 183] on img "button" at bounding box center [552, 198] width 212 height 300
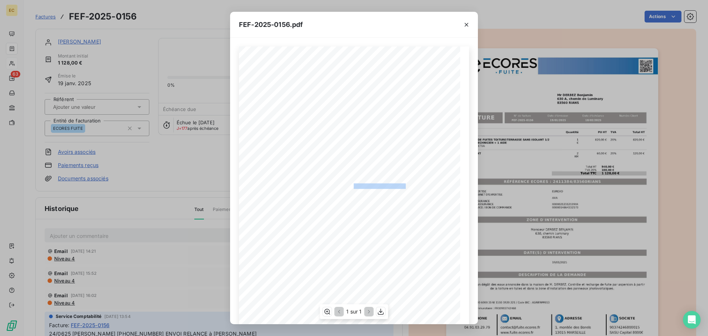
drag, startPoint x: 401, startPoint y: 185, endPoint x: 350, endPoint y: 184, distance: 50.9
click at [350, 184] on span "RÉFÉRENCE ECORES : 2411384/83560RIANS" at bounding box center [354, 185] width 102 height 4
copy span ": 2411384/83560RIANS"
click at [466, 23] on icon "button" at bounding box center [466, 24] width 7 height 7
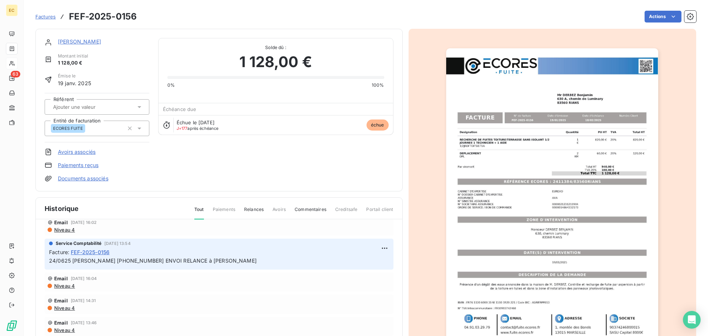
scroll to position [74, 0]
click at [88, 166] on link "Paiements reçus" at bounding box center [78, 164] width 41 height 7
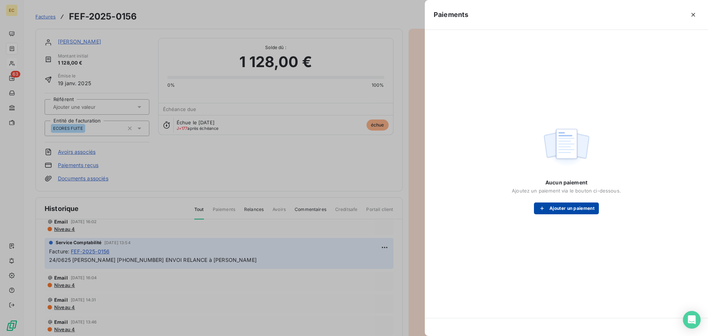
click at [551, 203] on button "Ajouter un paiement" at bounding box center [566, 208] width 65 height 12
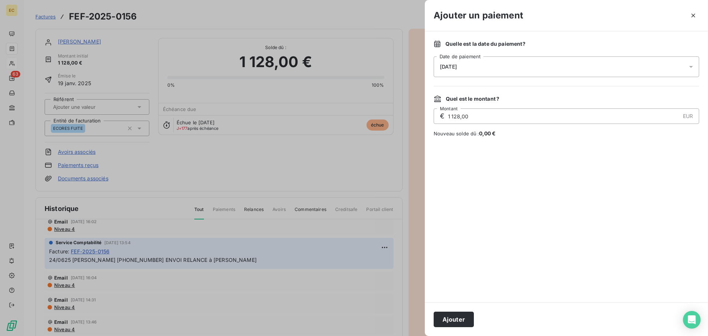
click at [476, 65] on div "[DATE]" at bounding box center [565, 66] width 265 height 21
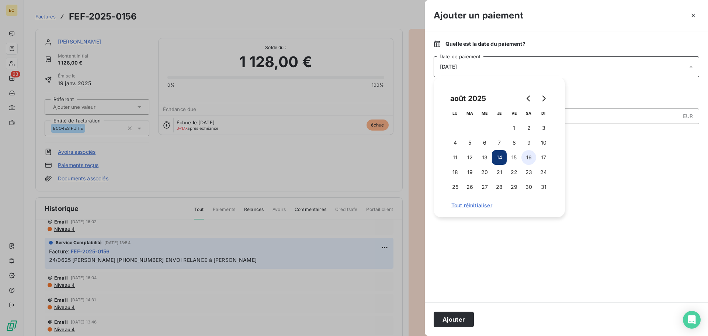
click at [532, 156] on button "16" at bounding box center [528, 157] width 15 height 15
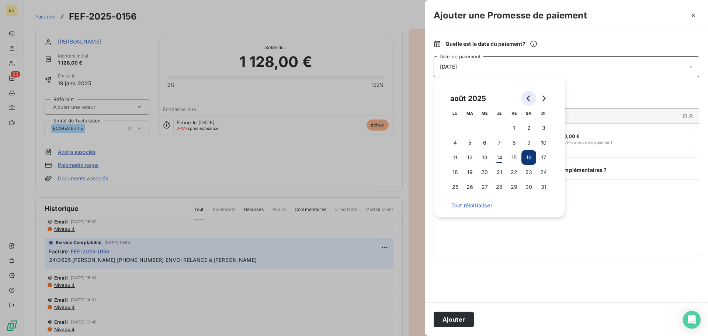
click at [527, 99] on icon "Go to previous month" at bounding box center [529, 98] width 6 height 6
click at [484, 154] on button "16" at bounding box center [484, 157] width 15 height 15
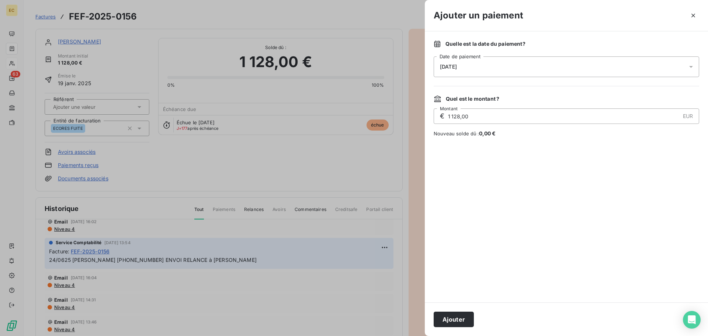
click at [530, 237] on div at bounding box center [565, 219] width 265 height 147
click at [463, 321] on button "Ajouter" at bounding box center [453, 318] width 40 height 15
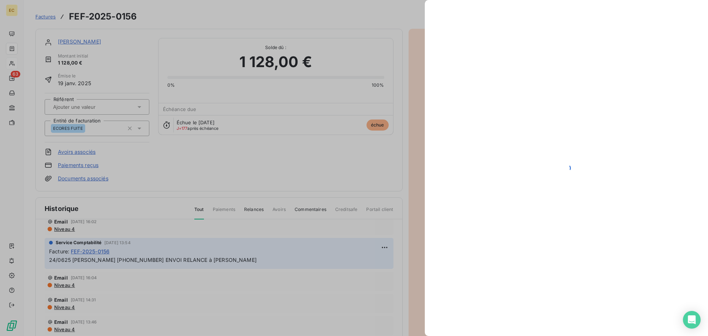
scroll to position [96, 0]
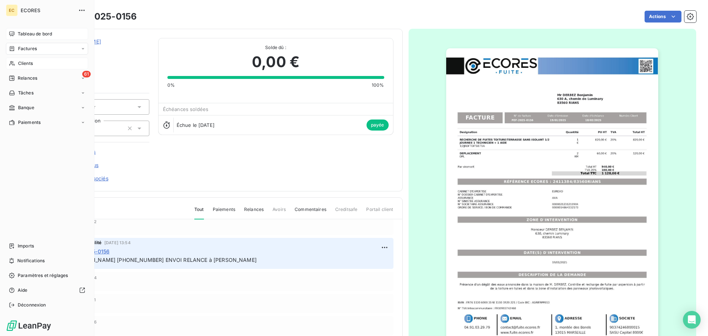
click at [27, 31] on span "Tableau de bord" at bounding box center [35, 34] width 34 height 7
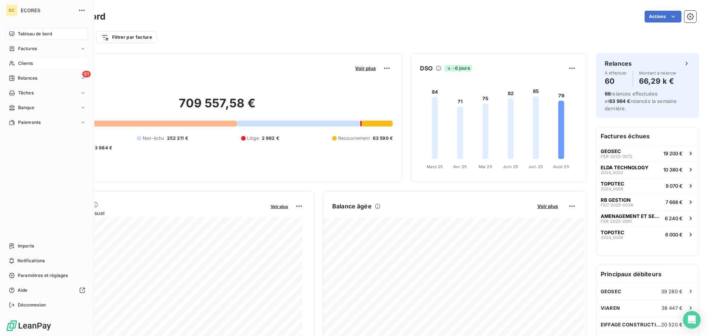
click at [23, 63] on span "Clients" at bounding box center [25, 63] width 15 height 7
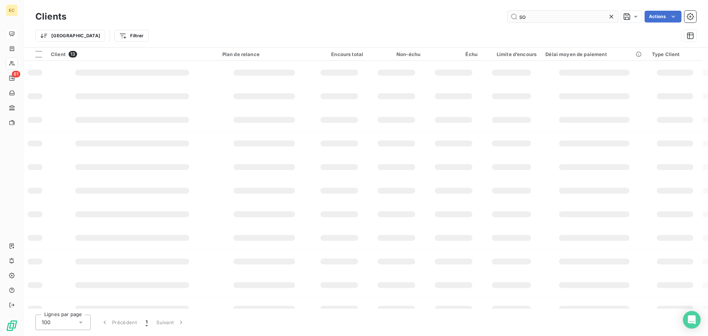
type input "s"
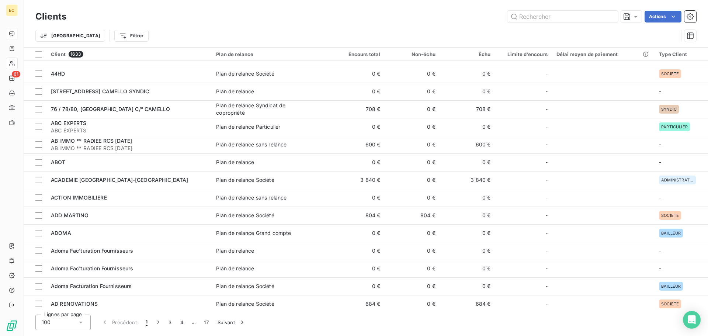
scroll to position [74, 0]
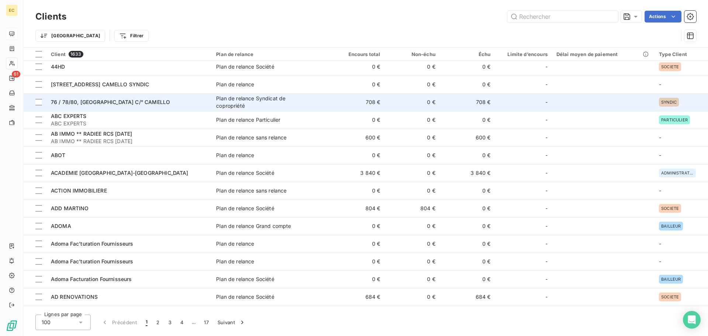
click at [103, 102] on span "76 / 78/80, [GEOGRAPHIC_DATA] C/° CAMELLO" at bounding box center [110, 102] width 119 height 6
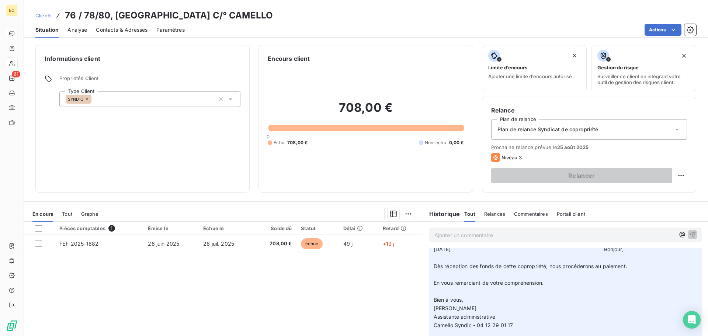
scroll to position [47, 0]
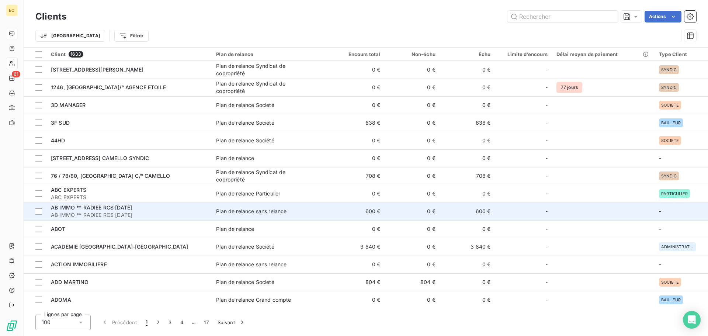
scroll to position [37, 0]
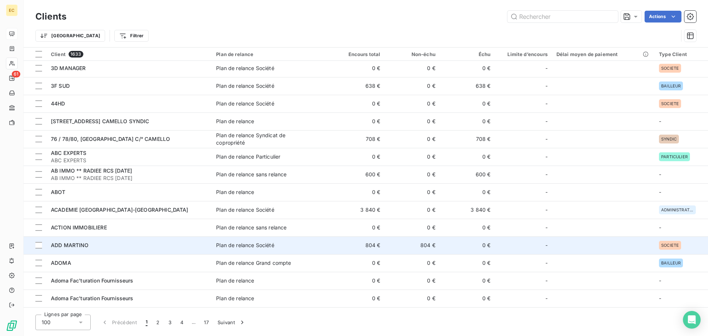
click at [110, 245] on div "ADD MARTINO" at bounding box center [129, 244] width 156 height 7
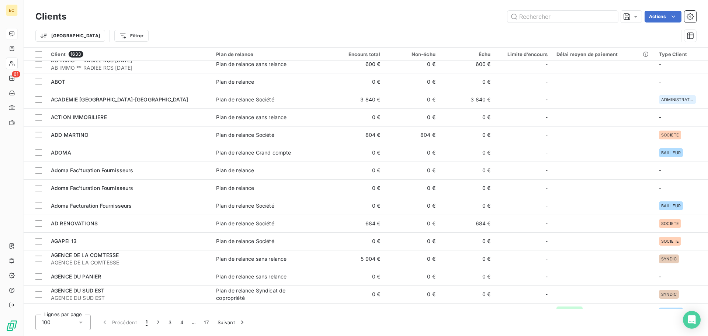
scroll to position [147, 0]
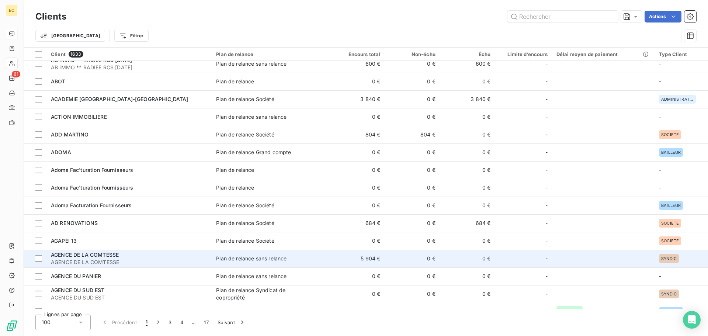
click at [144, 260] on span "AGENCE DE LA COMTESSE" at bounding box center [129, 261] width 156 height 7
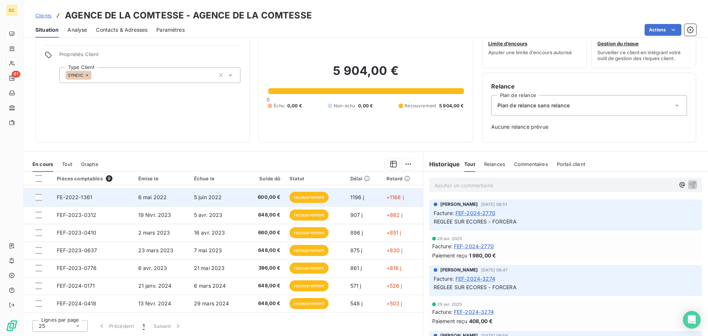
scroll to position [31, 0]
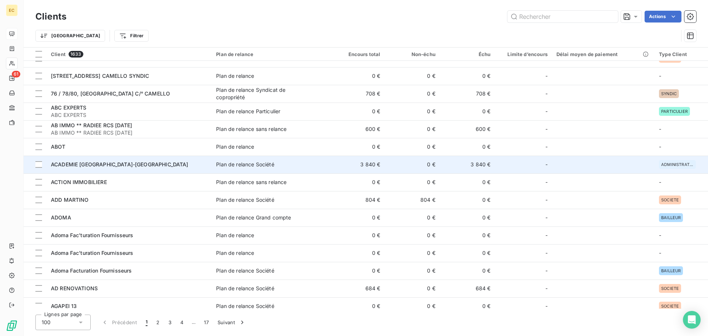
scroll to position [111, 0]
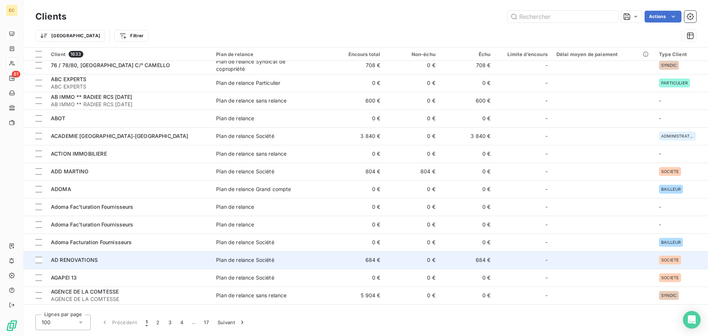
click at [165, 259] on div "AD RENOVATIONS" at bounding box center [129, 259] width 156 height 7
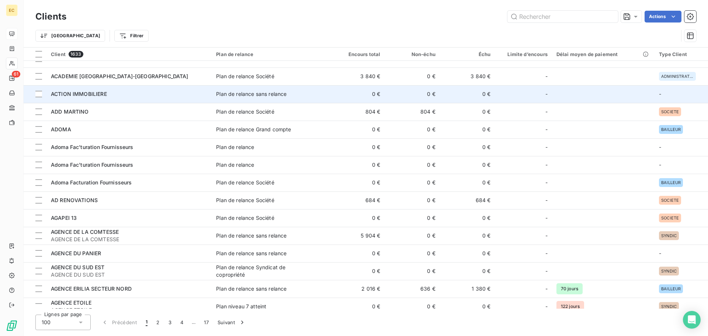
scroll to position [184, 0]
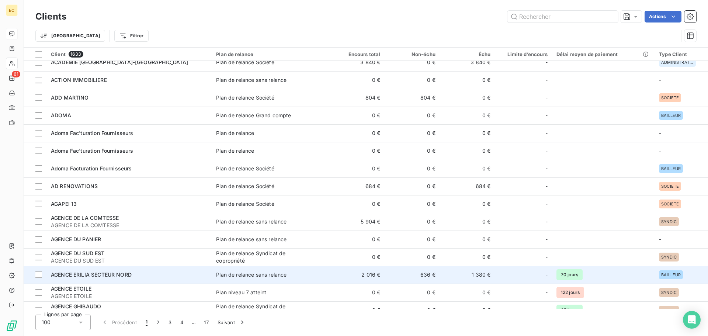
click at [154, 277] on div "AGENCE ERILIA SECTEUR NORD" at bounding box center [129, 274] width 156 height 7
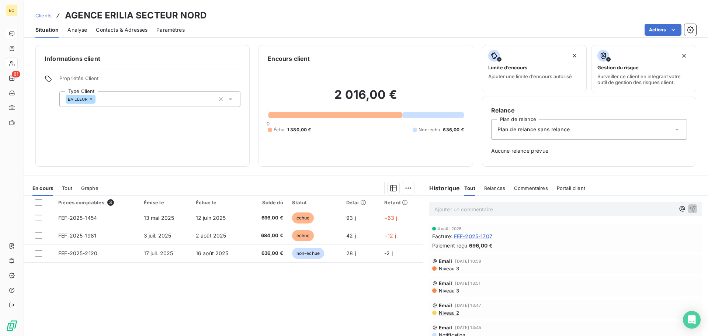
click at [673, 128] on icon at bounding box center [676, 129] width 7 height 7
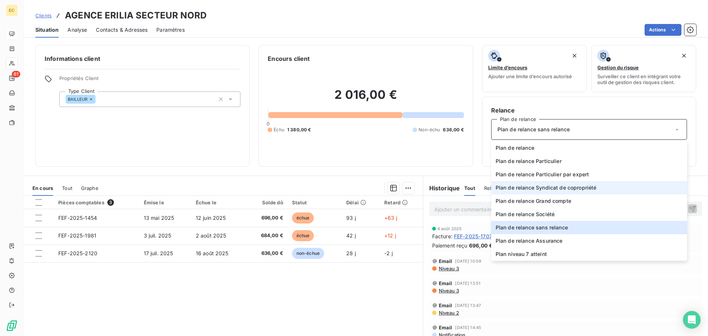
click at [527, 188] on span "Plan de relance Syndicat de copropriété" at bounding box center [545, 187] width 101 height 7
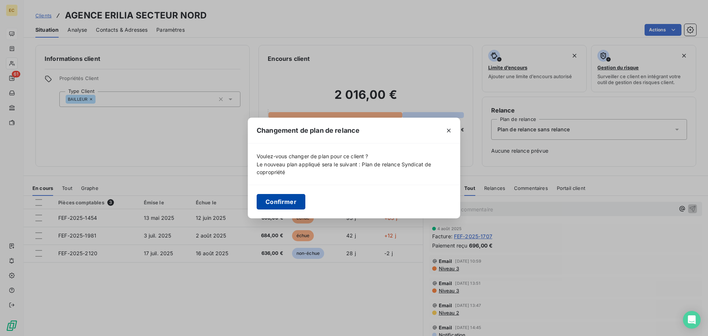
click at [278, 204] on button "Confirmer" at bounding box center [281, 201] width 49 height 15
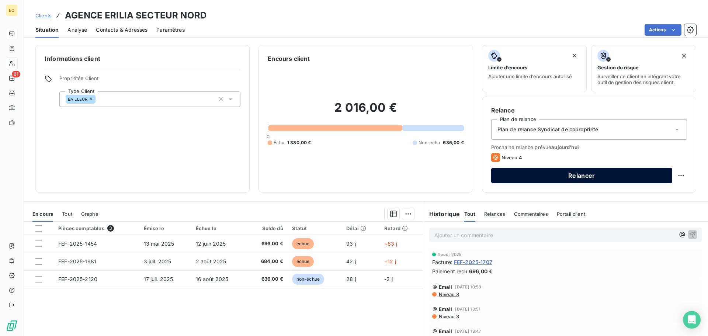
click at [539, 178] on button "Relancer" at bounding box center [581, 175] width 181 height 15
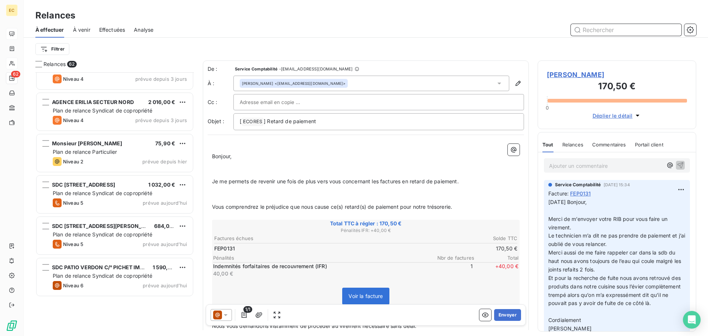
scroll to position [2075, 0]
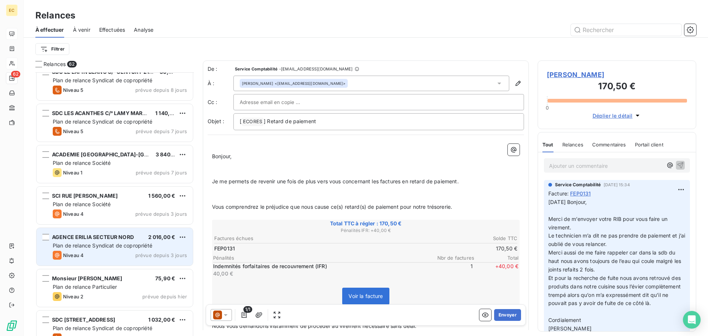
click at [130, 242] on div "Plan de relance Syndicat de copropriété" at bounding box center [120, 245] width 134 height 7
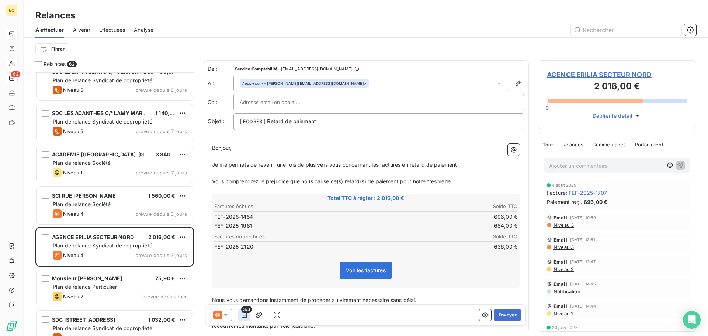
click at [244, 315] on icon "button" at bounding box center [243, 315] width 5 height 6
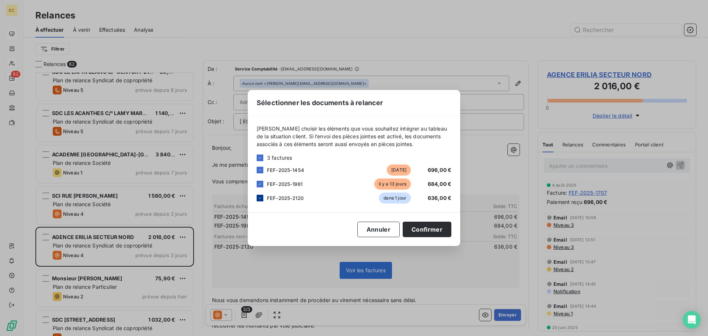
click at [258, 199] on icon at bounding box center [260, 198] width 4 height 4
click at [429, 233] on button "Confirmer" at bounding box center [427, 229] width 49 height 15
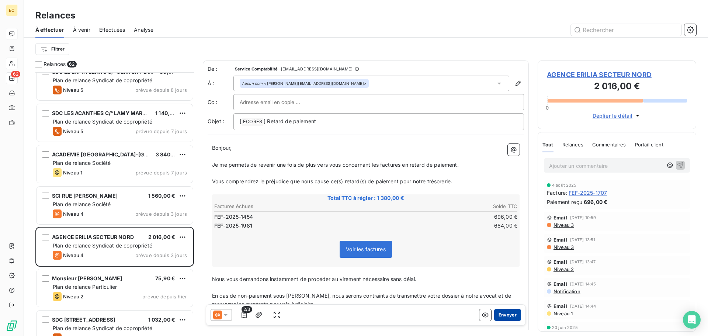
click at [501, 315] on button "Envoyer" at bounding box center [507, 315] width 27 height 12
